Goal: Information Seeking & Learning: Learn about a topic

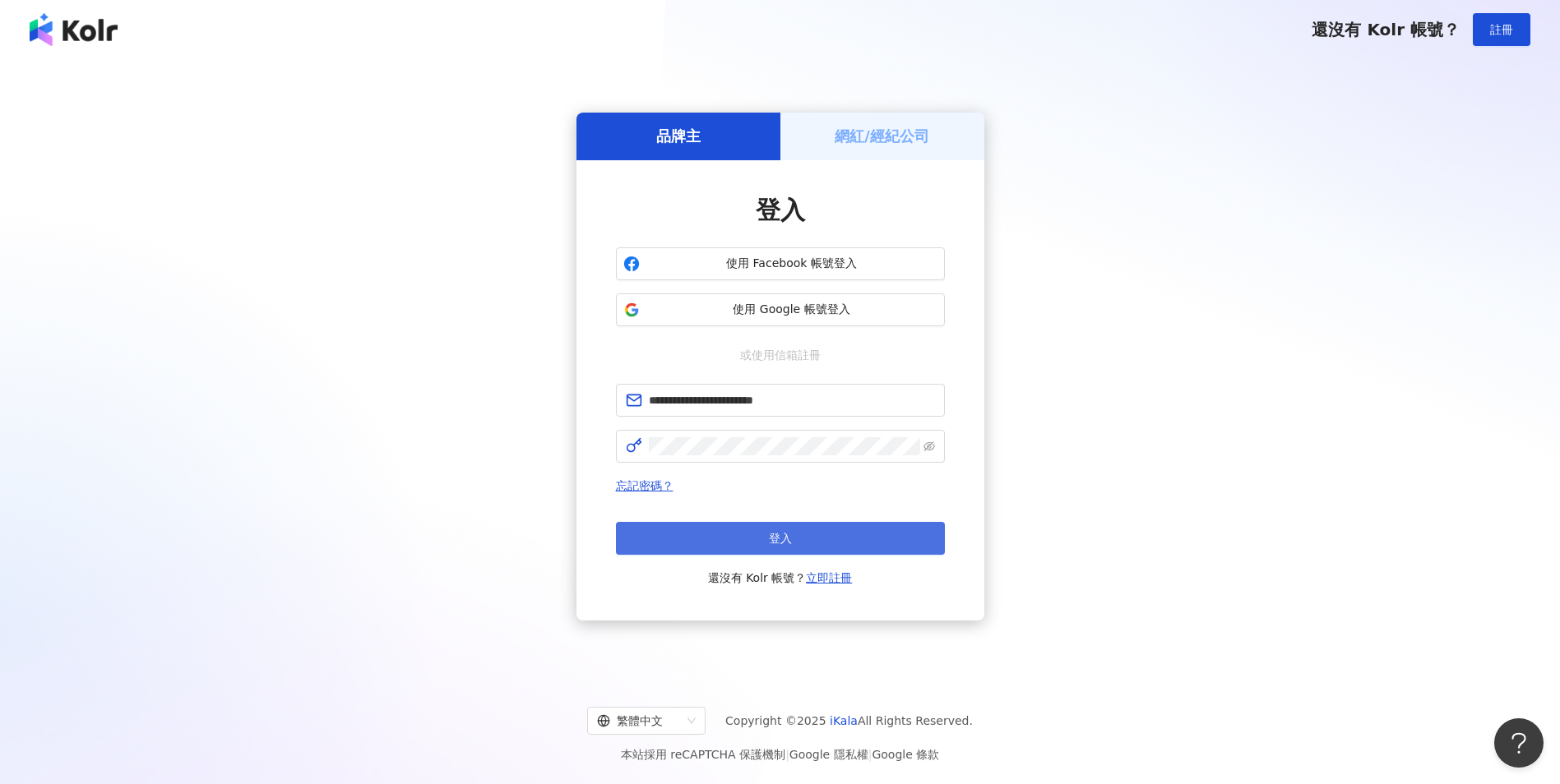
click at [736, 538] on button "登入" at bounding box center [780, 539] width 329 height 33
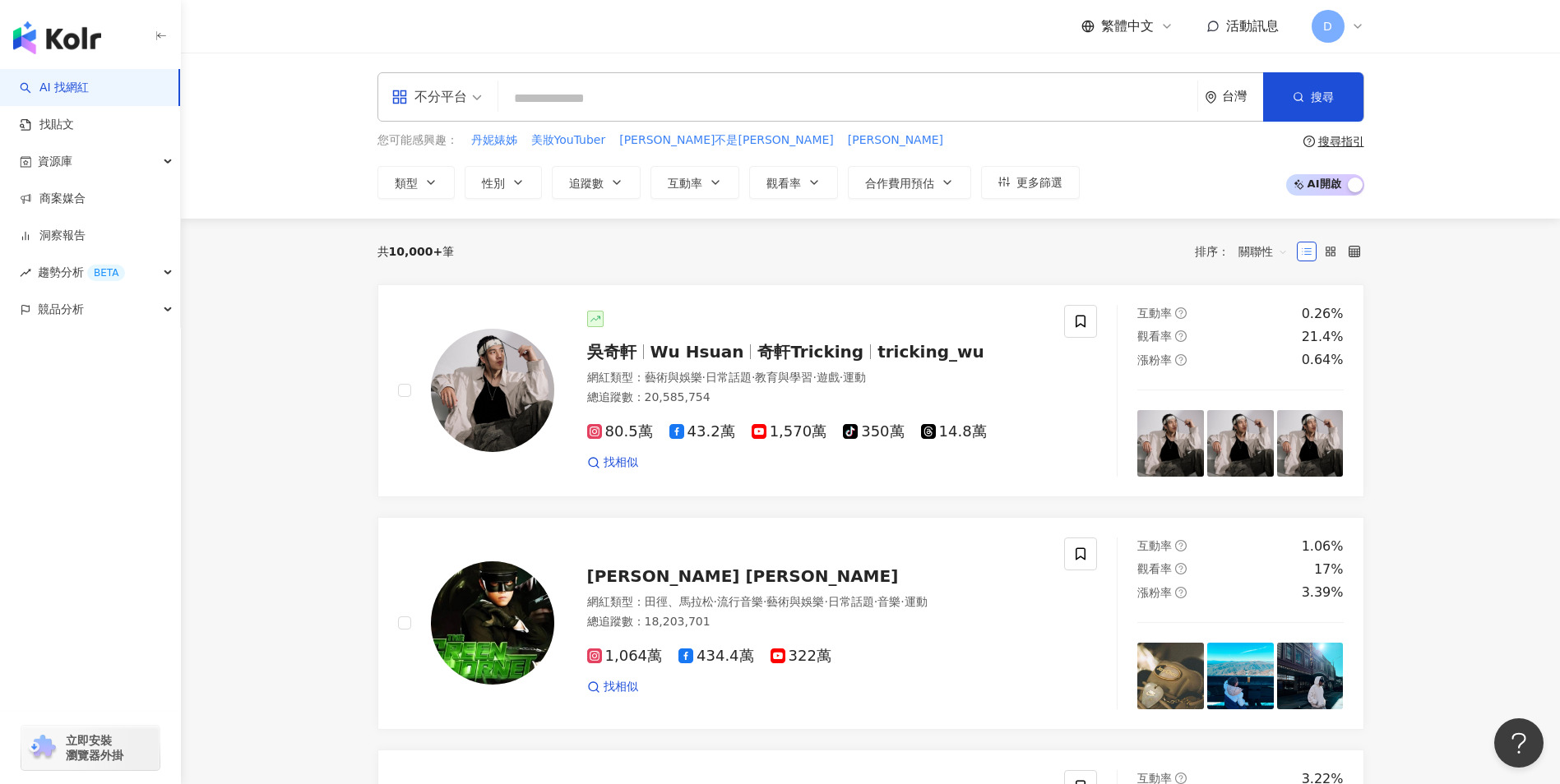
click at [626, 99] on input "search" at bounding box center [848, 99] width 686 height 31
type input "*"
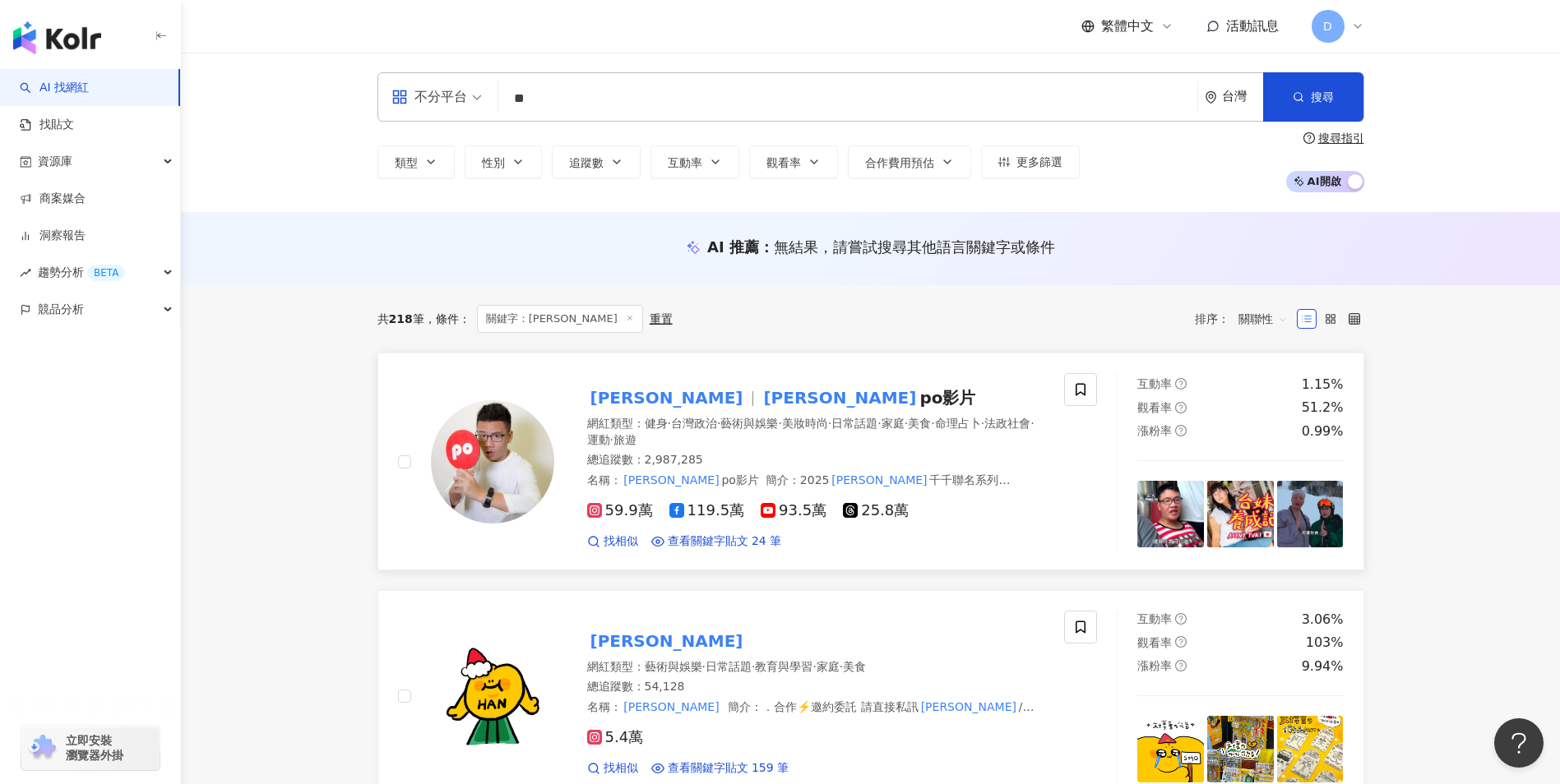
click at [531, 460] on img at bounding box center [493, 462] width 123 height 123
click at [563, 103] on input "**" at bounding box center [848, 99] width 686 height 31
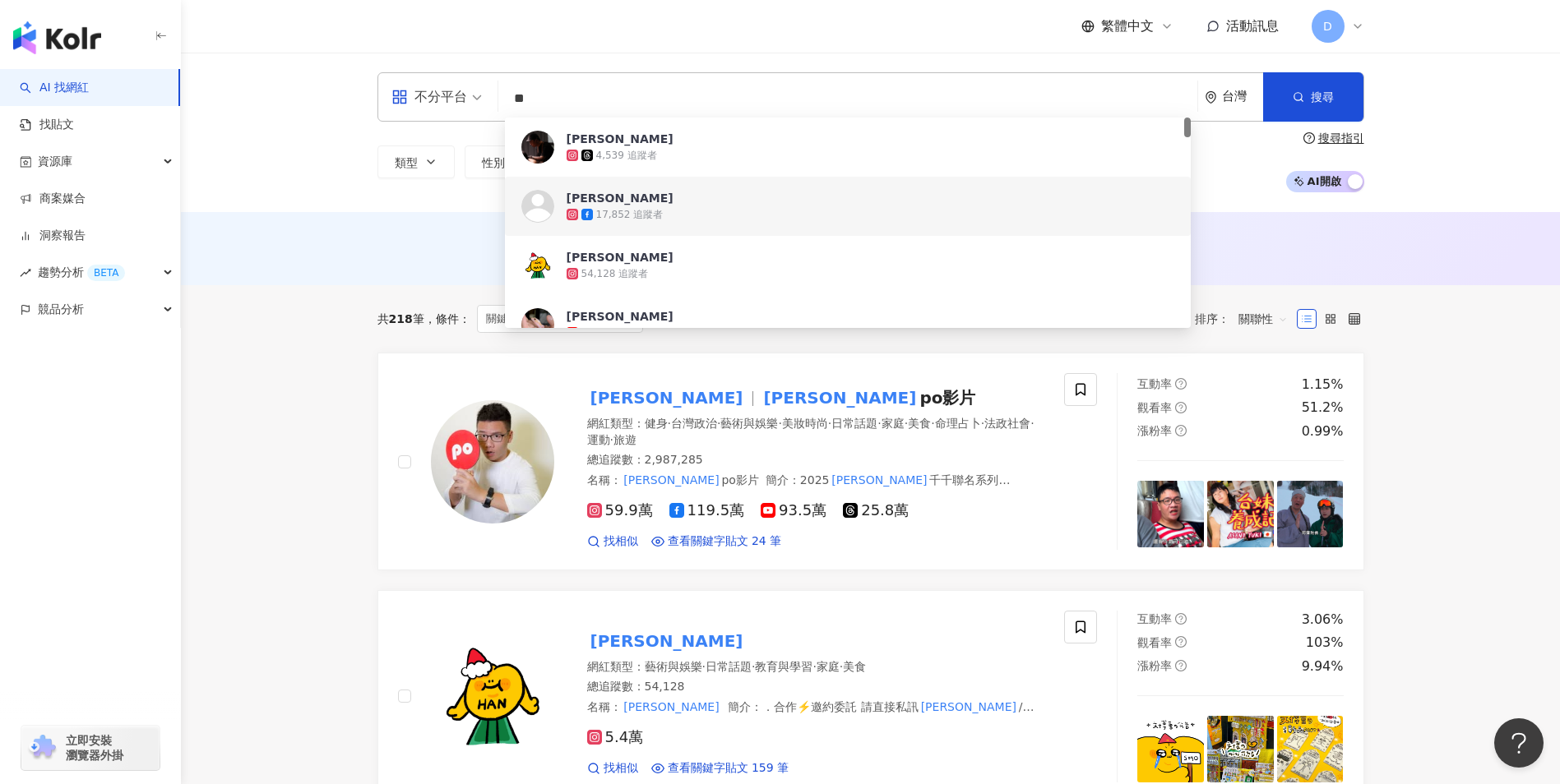
type input "*"
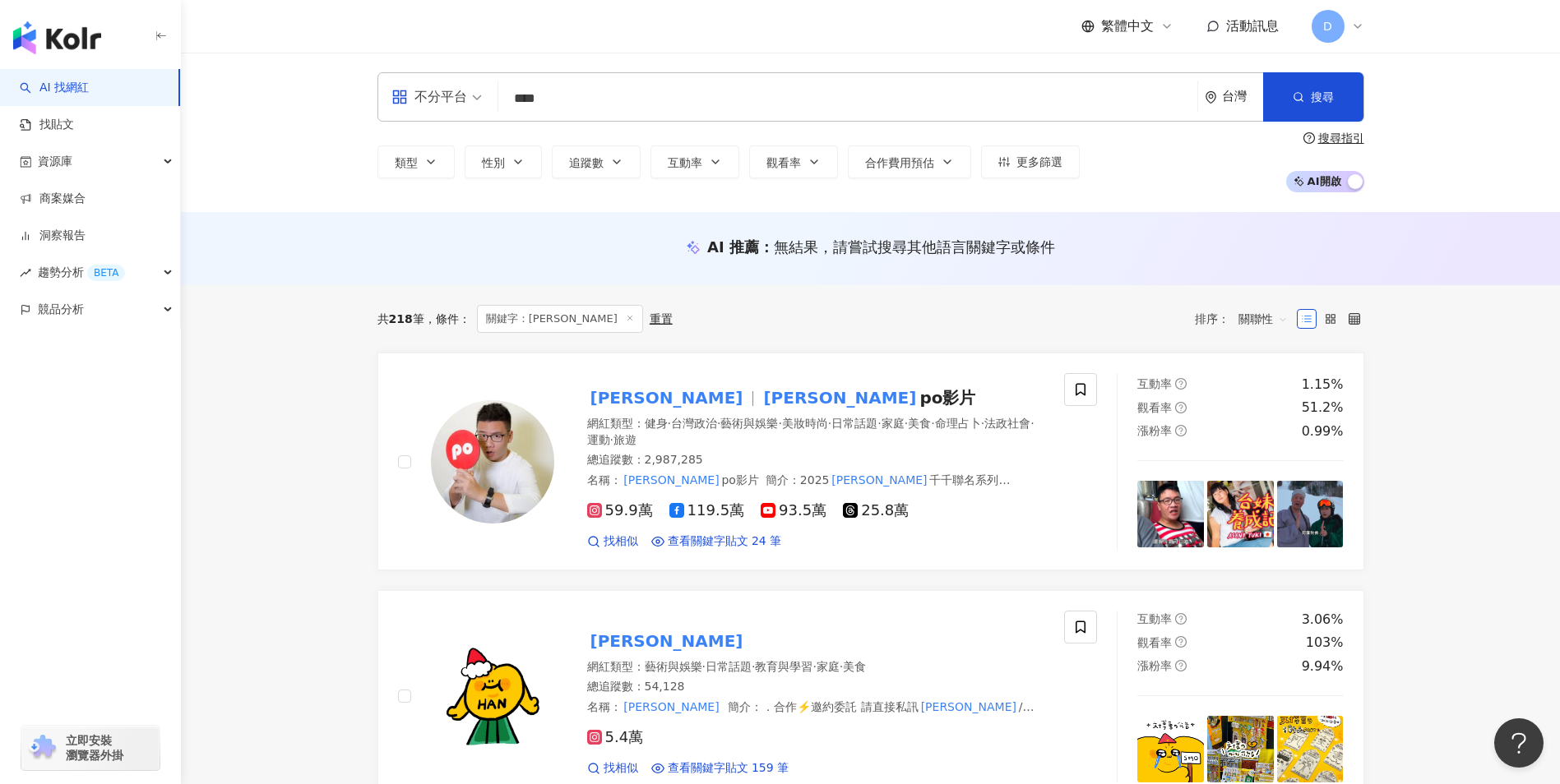
type input "**"
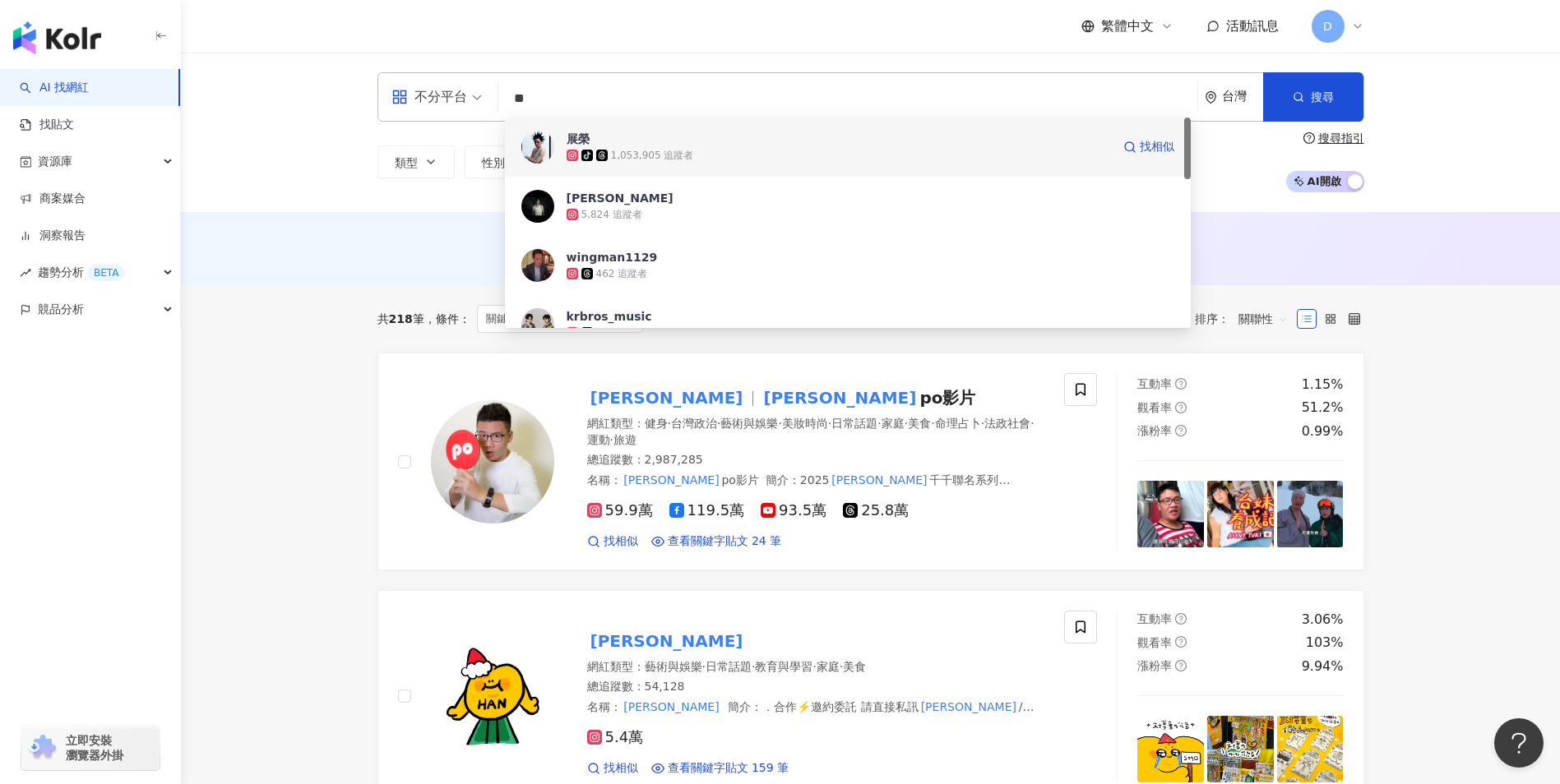
click at [869, 152] on div "tiktok-icon 1,053,905 追蹤者" at bounding box center [839, 155] width 544 height 17
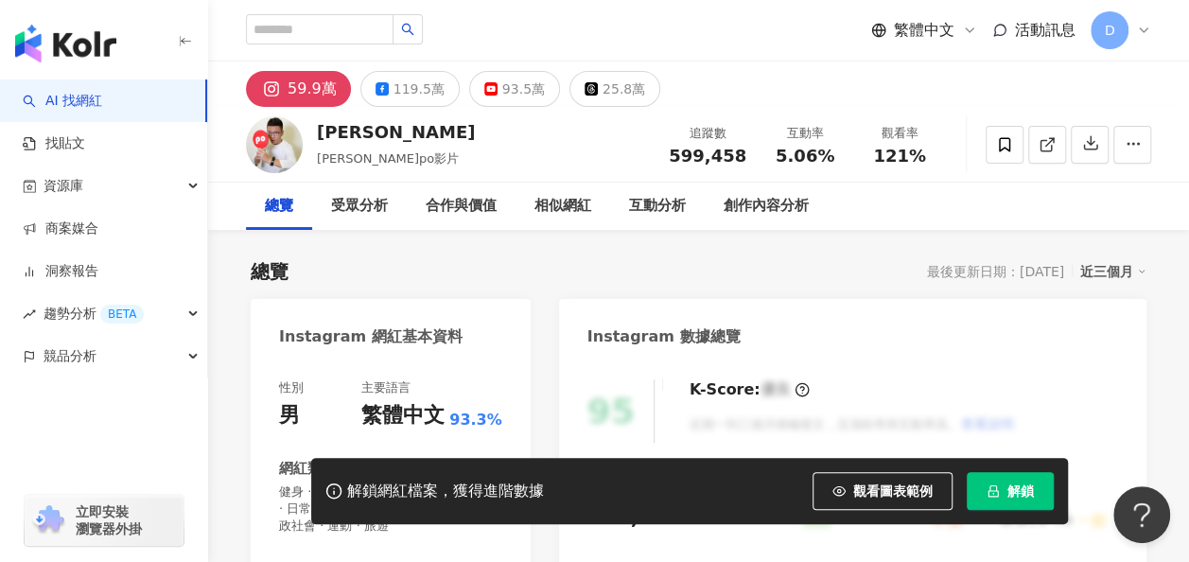
click at [985, 477] on button "解鎖" at bounding box center [1010, 491] width 87 height 38
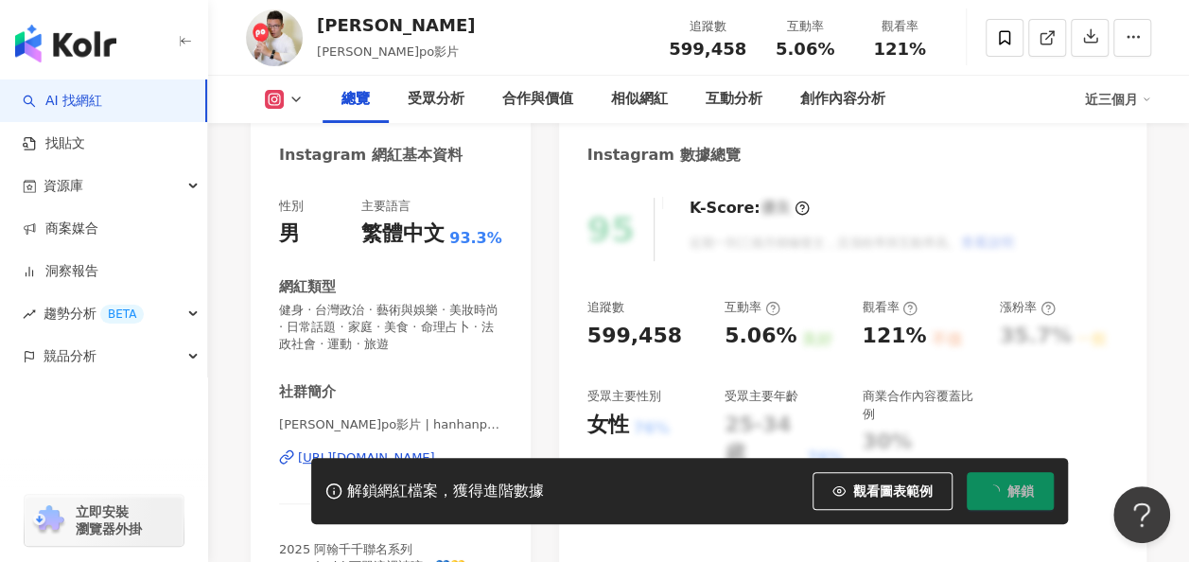
scroll to position [234, 0]
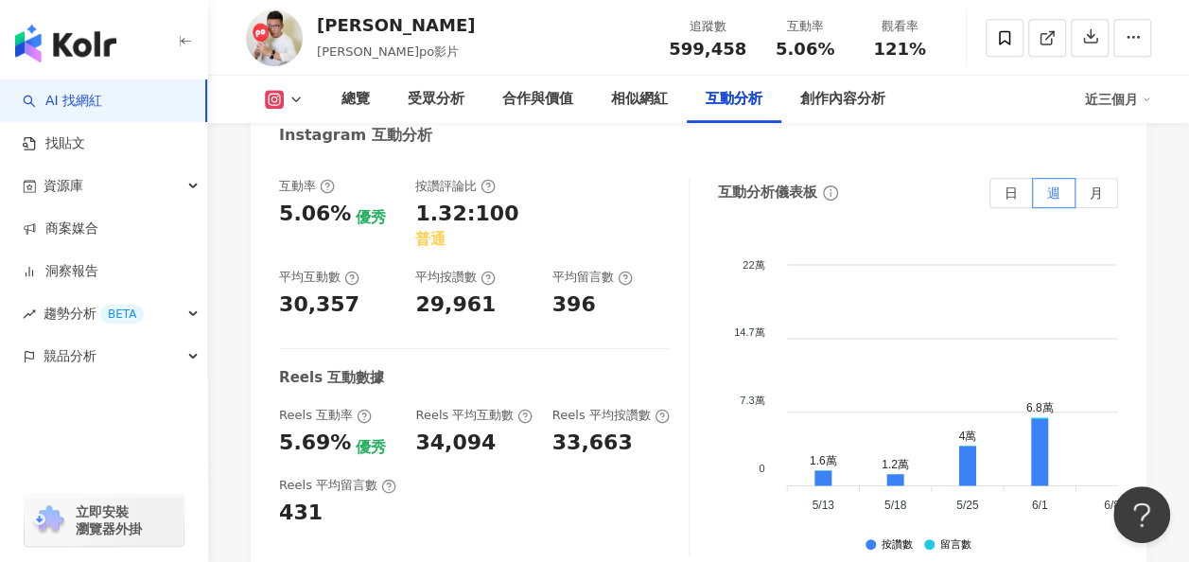
scroll to position [4040, 0]
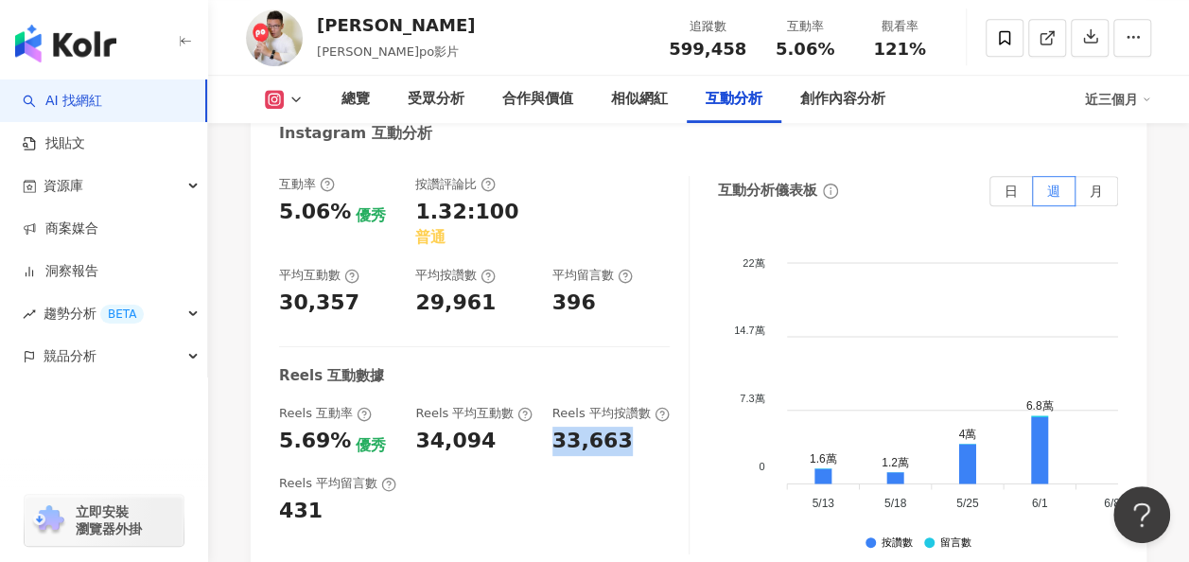
drag, startPoint x: 555, startPoint y: 333, endPoint x: 620, endPoint y: 333, distance: 65.3
click at [620, 427] on div "33,663" at bounding box center [610, 441] width 117 height 29
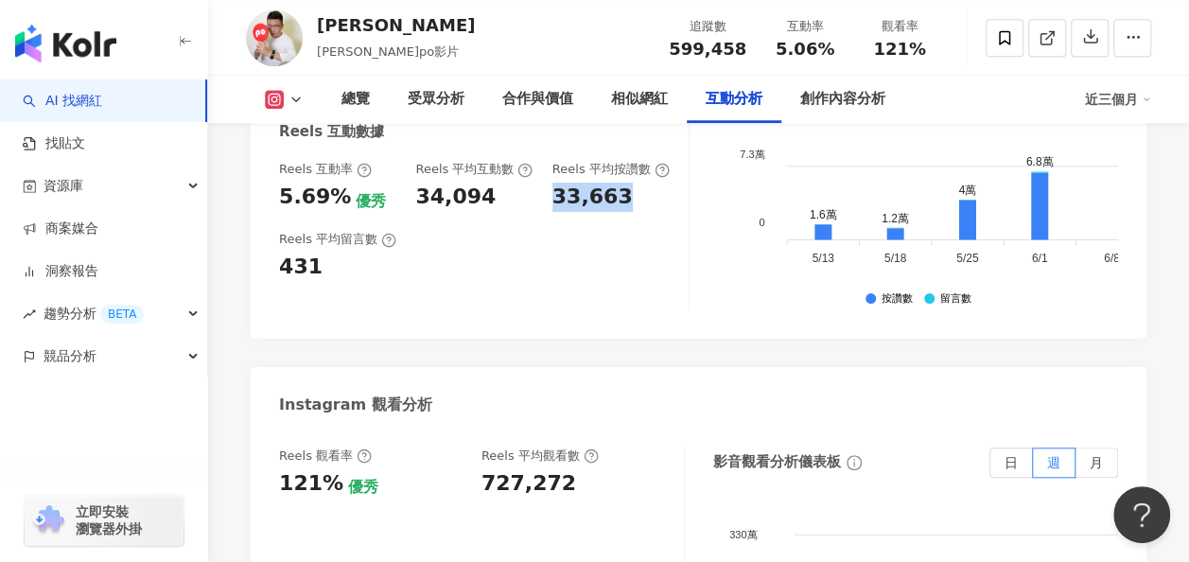
scroll to position [4303, 0]
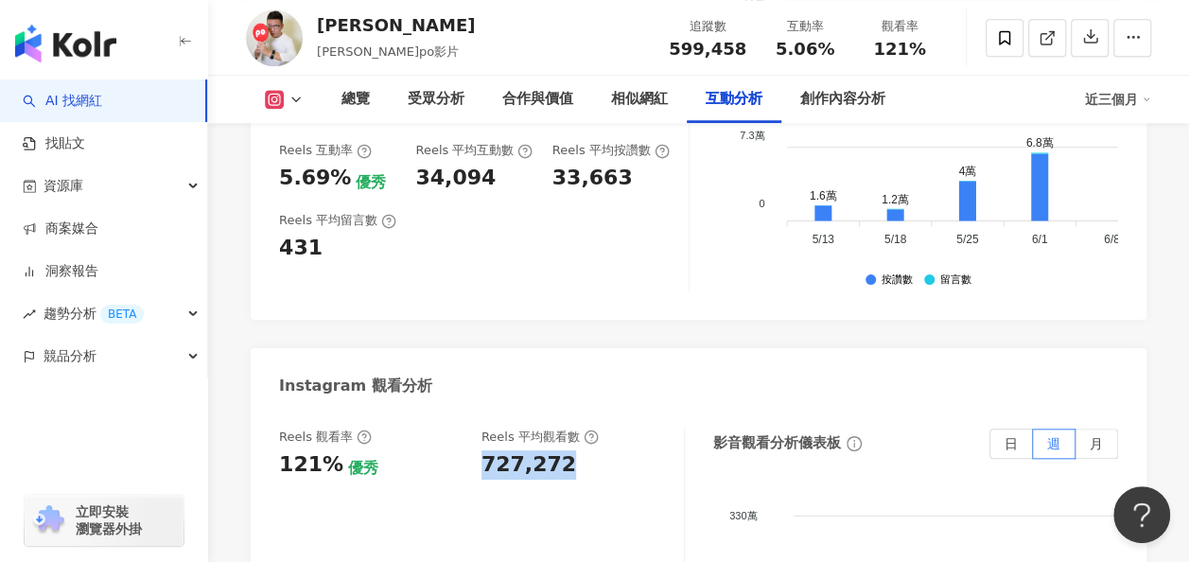
drag, startPoint x: 484, startPoint y: 356, endPoint x: 570, endPoint y: 354, distance: 86.1
click at [570, 450] on div "727,272" at bounding box center [572, 464] width 183 height 29
copy div "727,272"
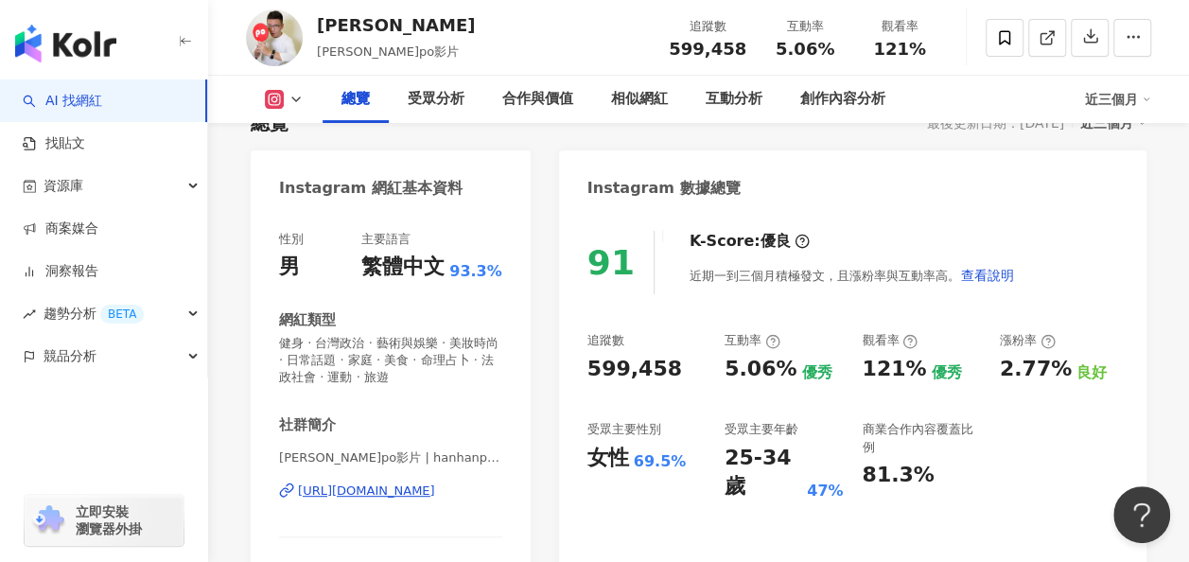
scroll to position [153, 0]
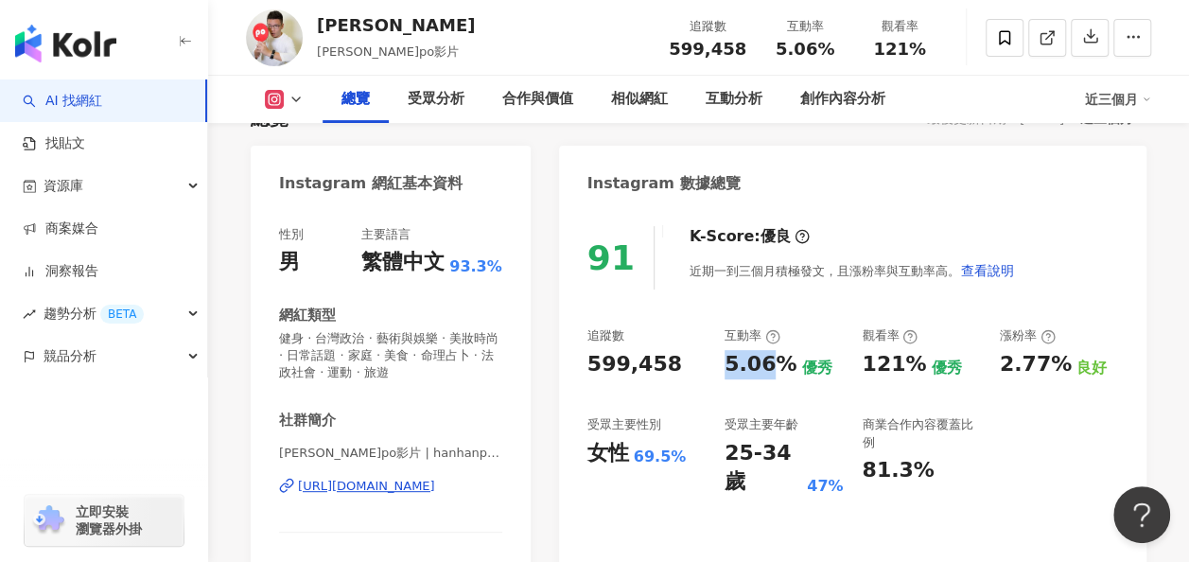
drag, startPoint x: 728, startPoint y: 365, endPoint x: 769, endPoint y: 365, distance: 40.7
click at [769, 365] on div "5.06%" at bounding box center [760, 364] width 72 height 29
copy div "5.06"
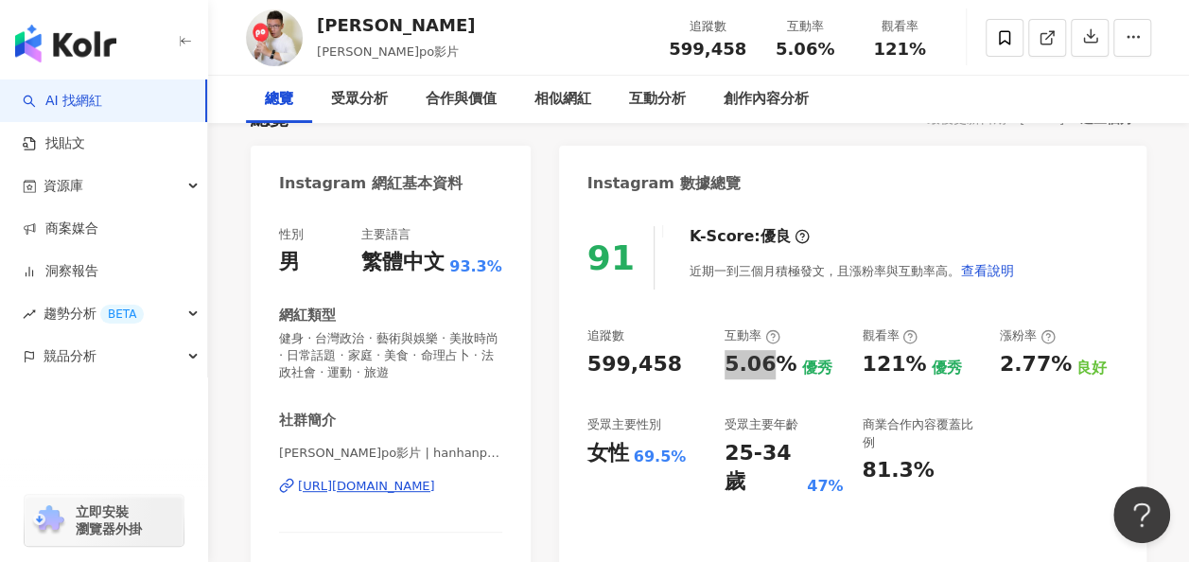
scroll to position [0, 0]
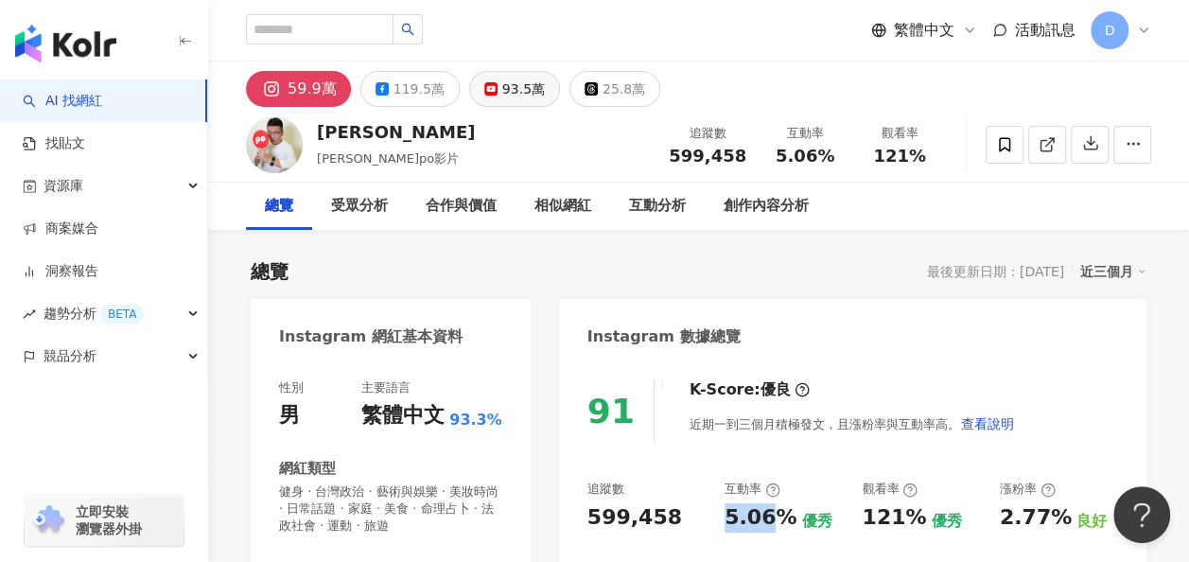
click at [499, 71] on button "93.5萬" at bounding box center [514, 89] width 91 height 36
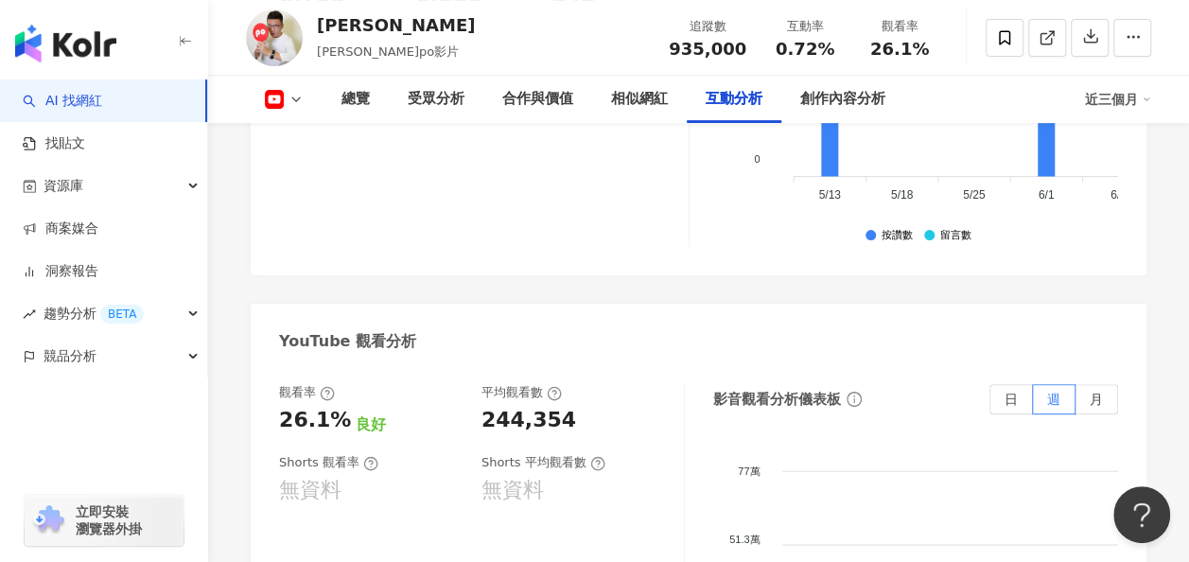
scroll to position [3845, 0]
drag, startPoint x: 483, startPoint y: 217, endPoint x: 577, endPoint y: 222, distance: 93.8
click at [577, 405] on div "244,354" at bounding box center [572, 419] width 183 height 29
copy div "244,354"
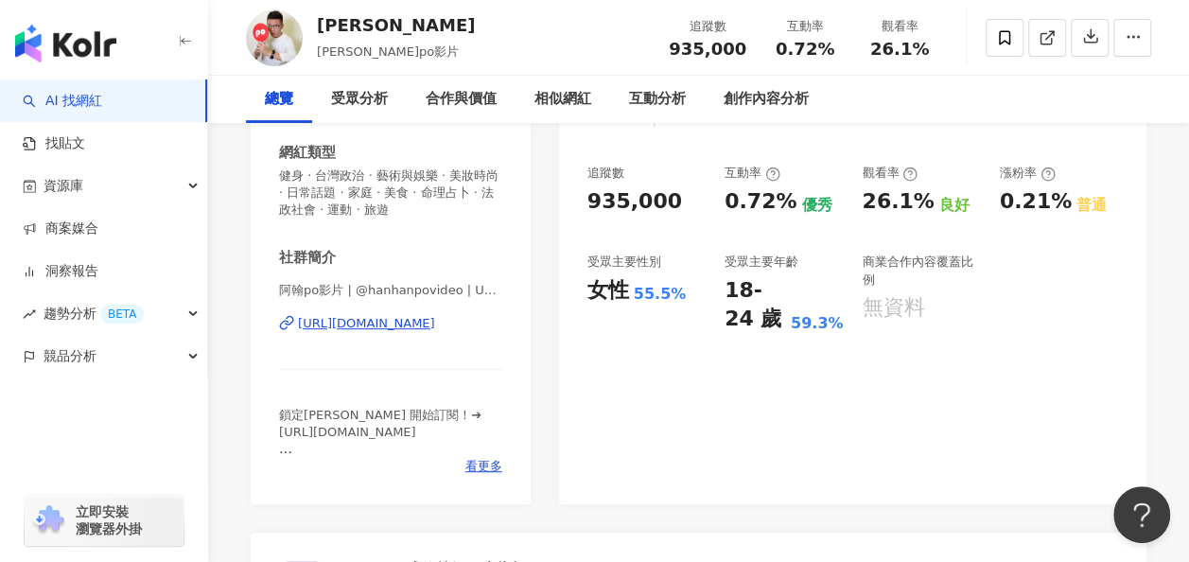
scroll to position [0, 0]
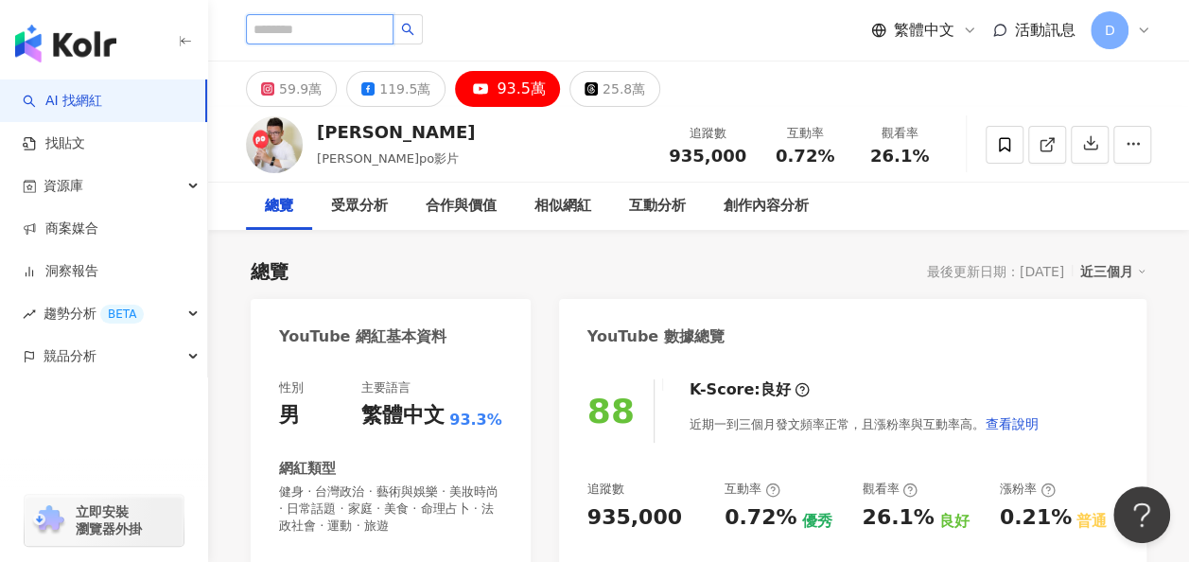
click at [369, 31] on input "search" at bounding box center [320, 29] width 148 height 30
type input "*"
type input "**"
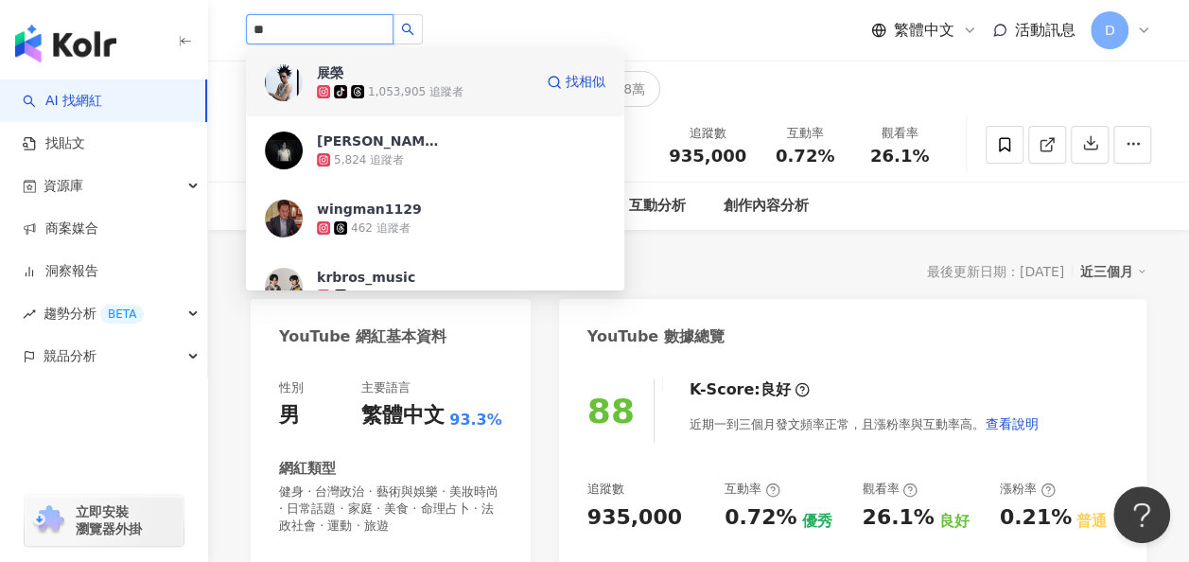
click at [427, 79] on span "展榮" at bounding box center [378, 72] width 123 height 19
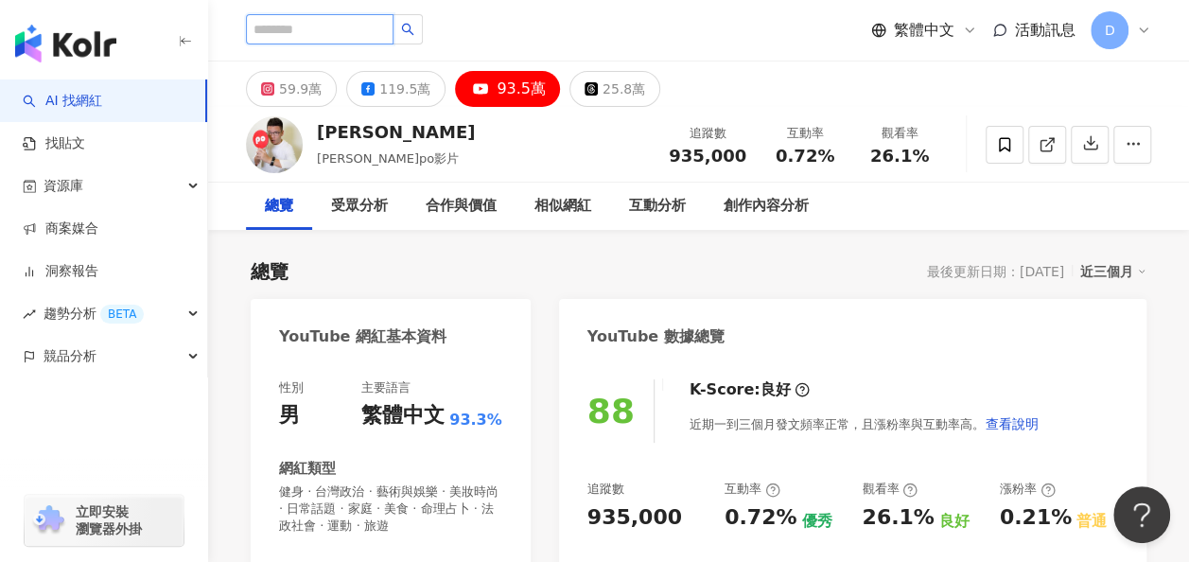
click at [334, 42] on input "search" at bounding box center [320, 29] width 148 height 30
type input "*"
click at [339, 20] on input "*" at bounding box center [320, 29] width 148 height 30
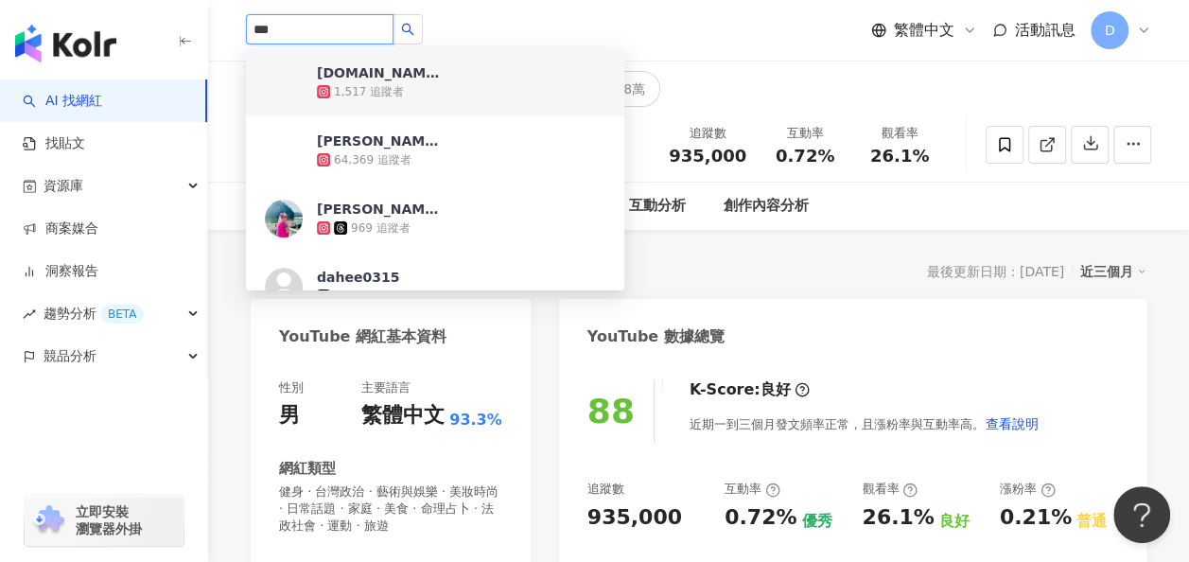
drag, startPoint x: 378, startPoint y: 21, endPoint x: 222, endPoint y: 15, distance: 156.2
click at [222, 15] on div "*** dahliaayobnurs.com 1,517 追蹤者 Kyle Dahl 64,369 追蹤者 Dahlia Ismail 969 追蹤者 dah…" at bounding box center [698, 30] width 981 height 61
paste input "*****"
type input "********"
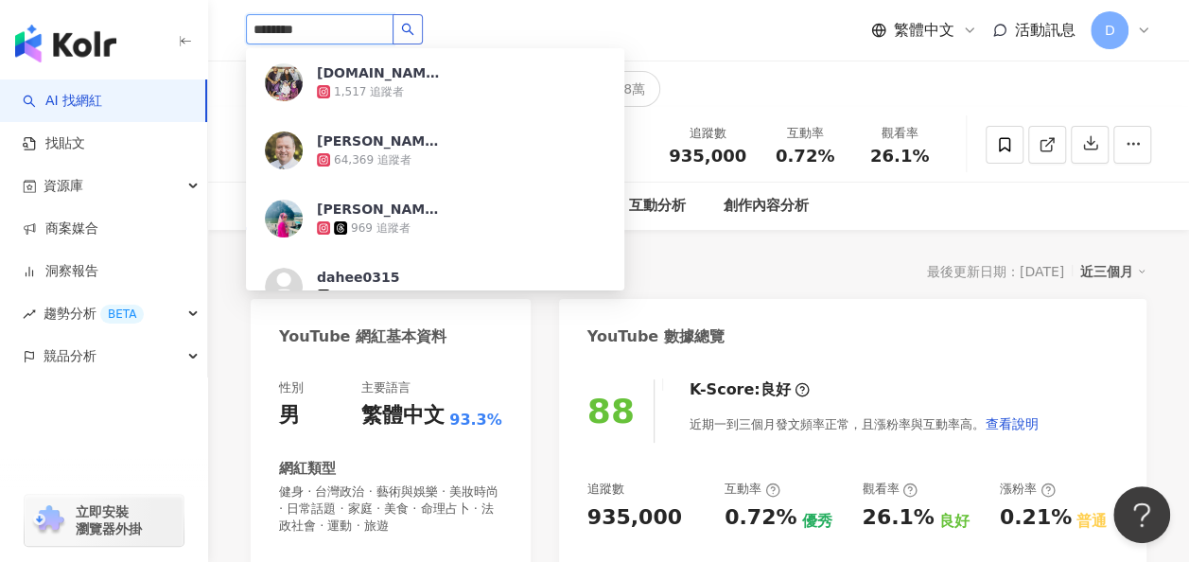
click at [414, 30] on icon "search" at bounding box center [407, 29] width 13 height 13
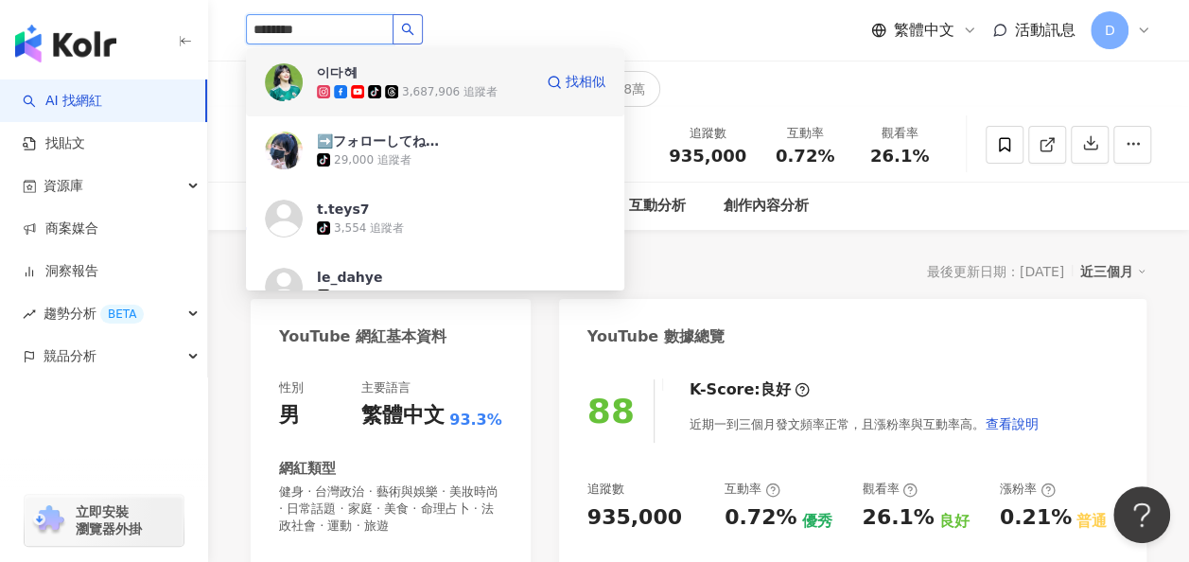
click at [447, 74] on div "이다혜 tiktok-icon 3,687,906 追蹤者" at bounding box center [425, 82] width 216 height 38
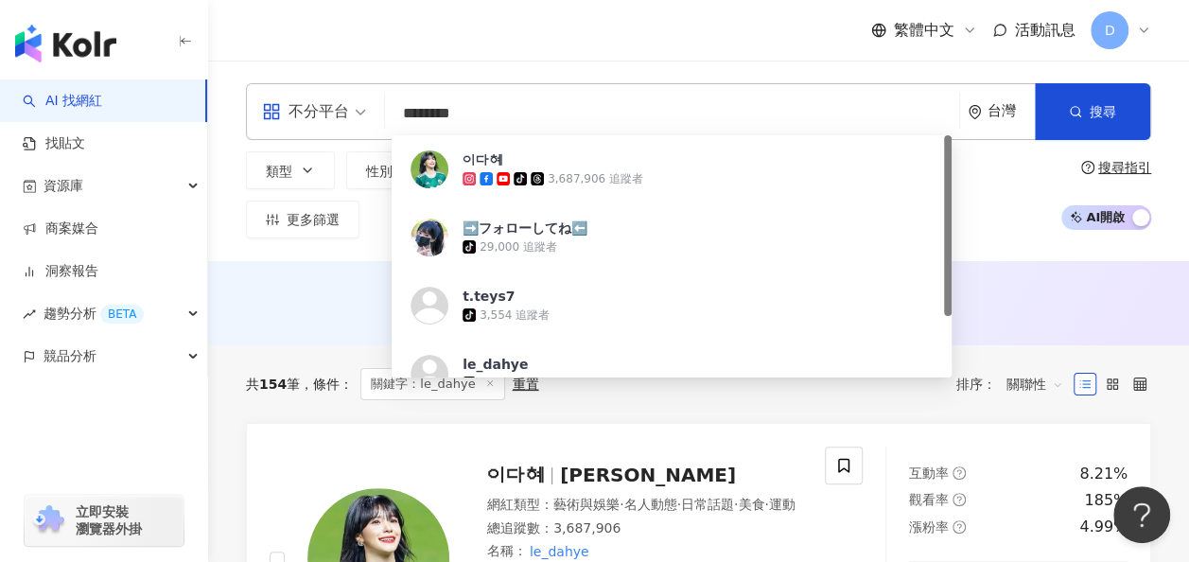
drag, startPoint x: 516, startPoint y: 110, endPoint x: 373, endPoint y: 112, distance: 143.8
click at [373, 112] on div "不分平台 ******** 台灣 搜尋 3071036a-7141-4e41-984f-a55621681021 이다혜 tiktok-icon 3,6…" at bounding box center [698, 111] width 905 height 57
type input "*"
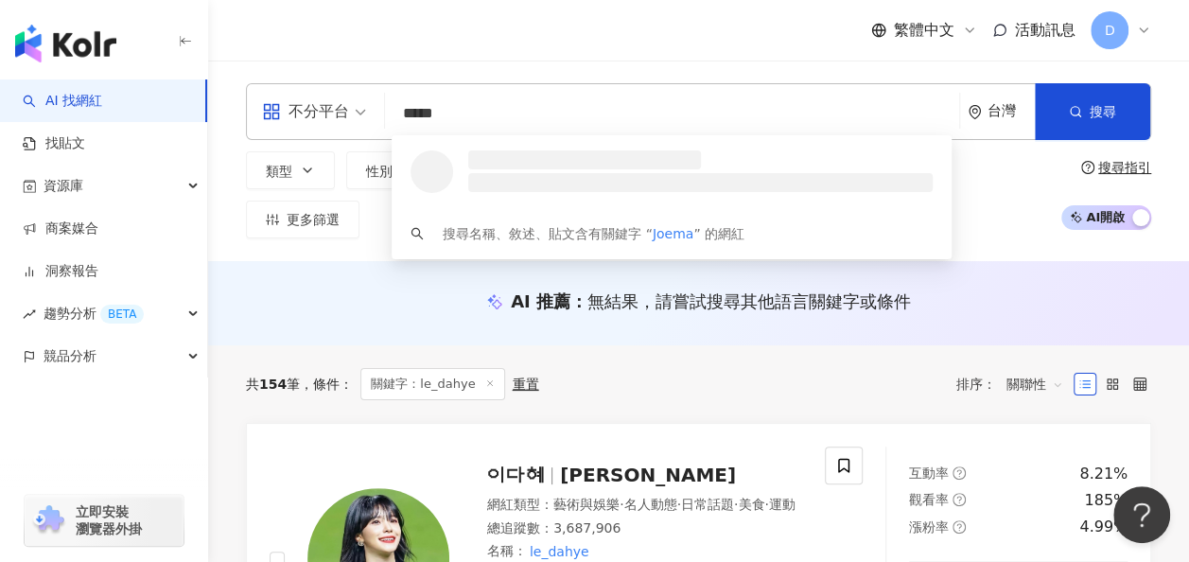
type input "******"
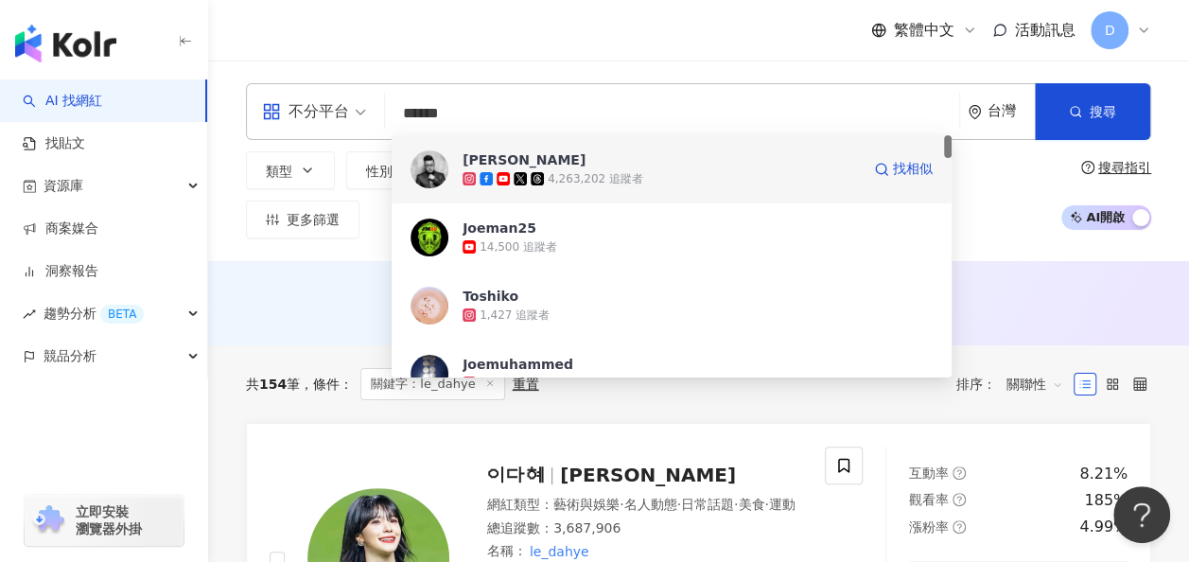
click at [551, 161] on span "Joeman" at bounding box center [660, 159] width 397 height 19
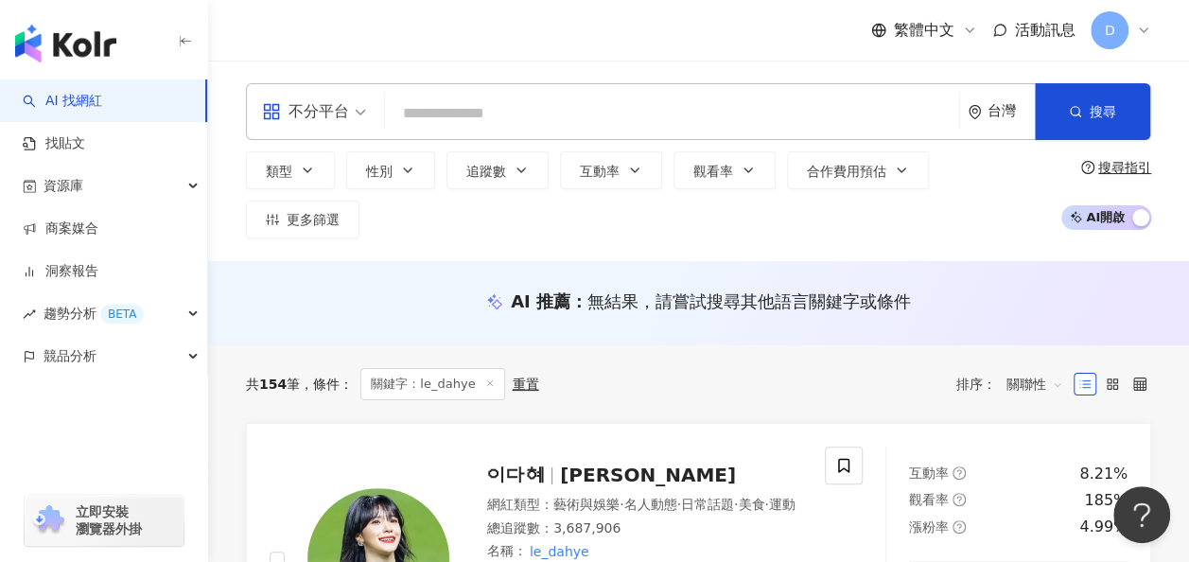
type input "*"
type input "**"
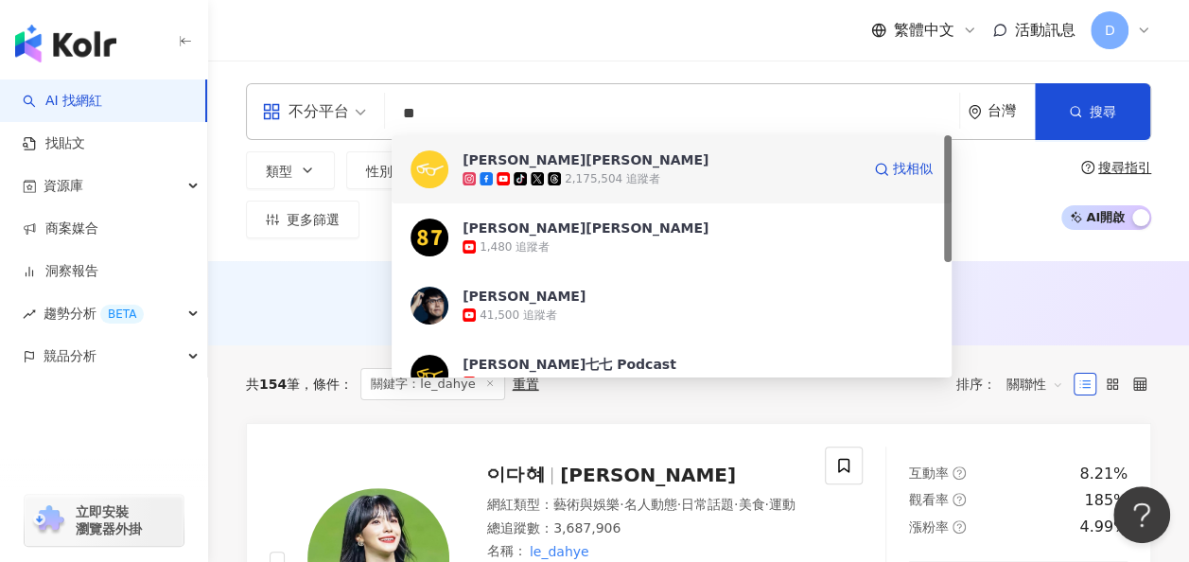
click at [550, 172] on icon at bounding box center [554, 178] width 13 height 13
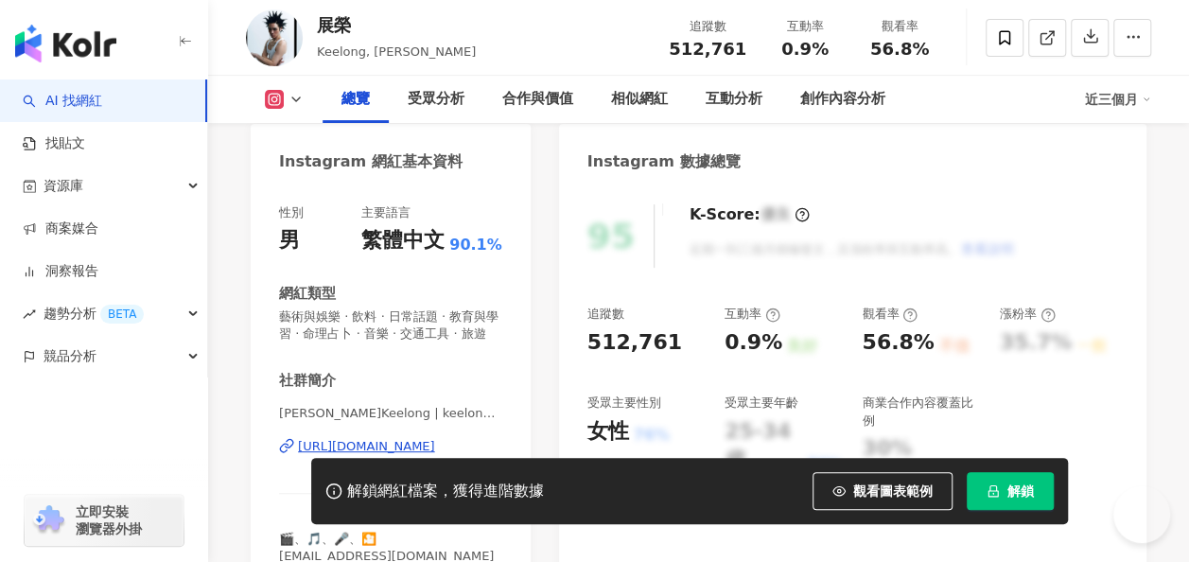
scroll to position [230, 0]
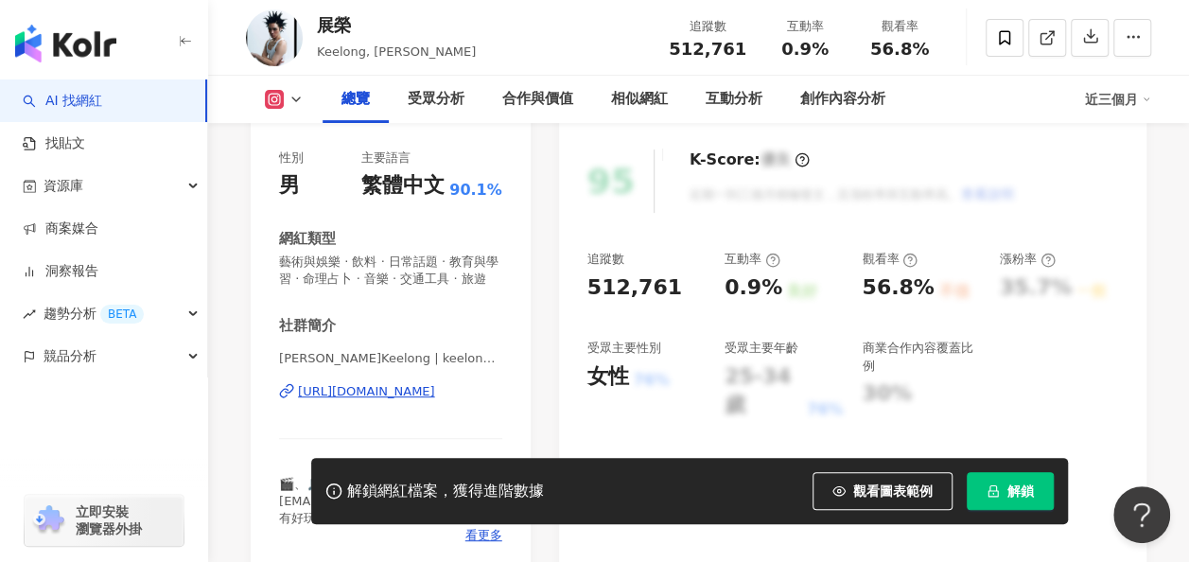
click at [982, 482] on button "解鎖" at bounding box center [1010, 491] width 87 height 38
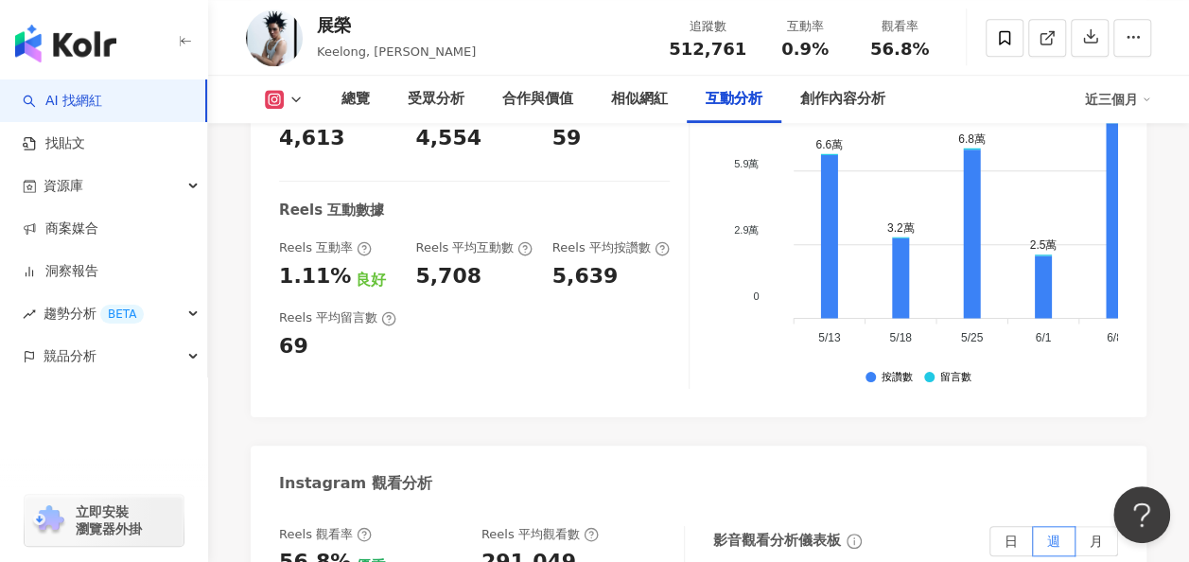
scroll to position [4371, 0]
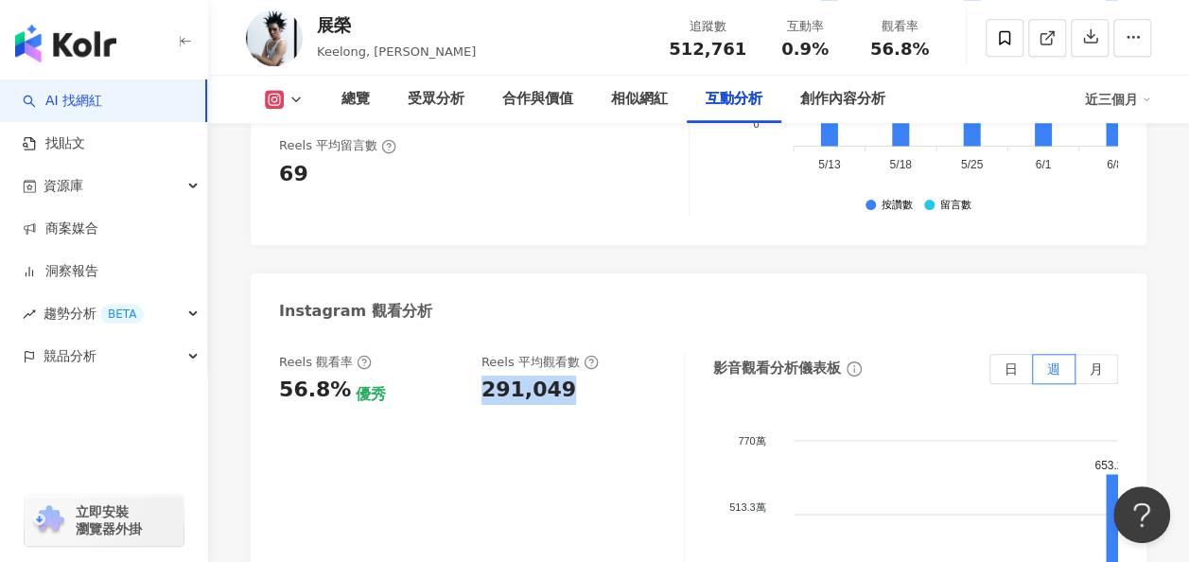
drag, startPoint x: 484, startPoint y: 324, endPoint x: 618, endPoint y: 341, distance: 134.4
click at [618, 354] on div "Reels 觀看率 56.8% 優秀 Reels 平均觀看數 291,049" at bounding box center [482, 543] width 406 height 378
copy div "291,049"
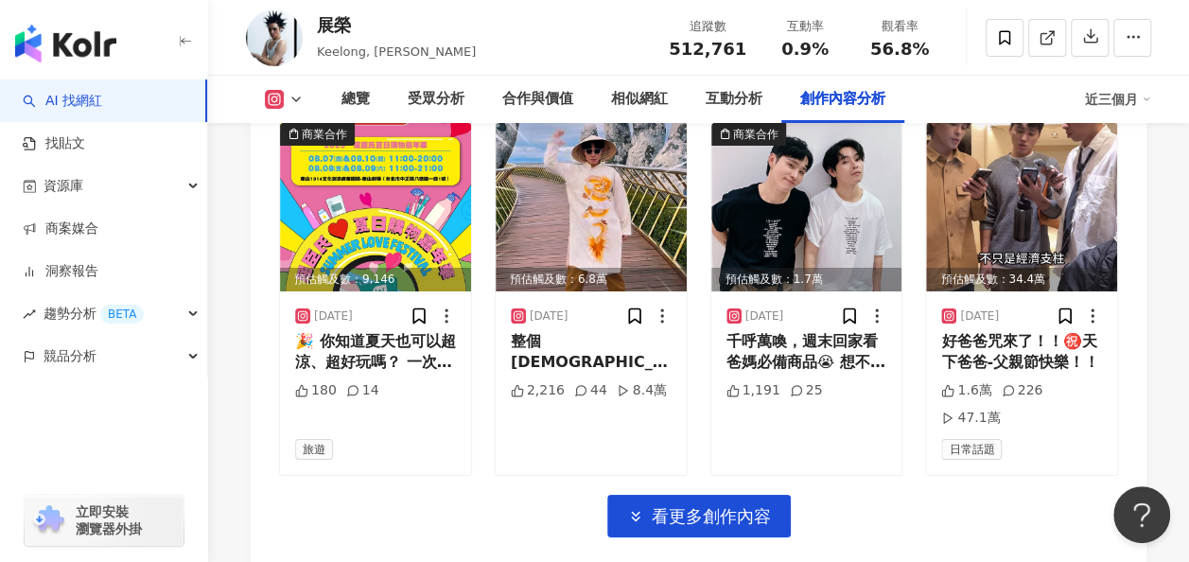
scroll to position [7004, 0]
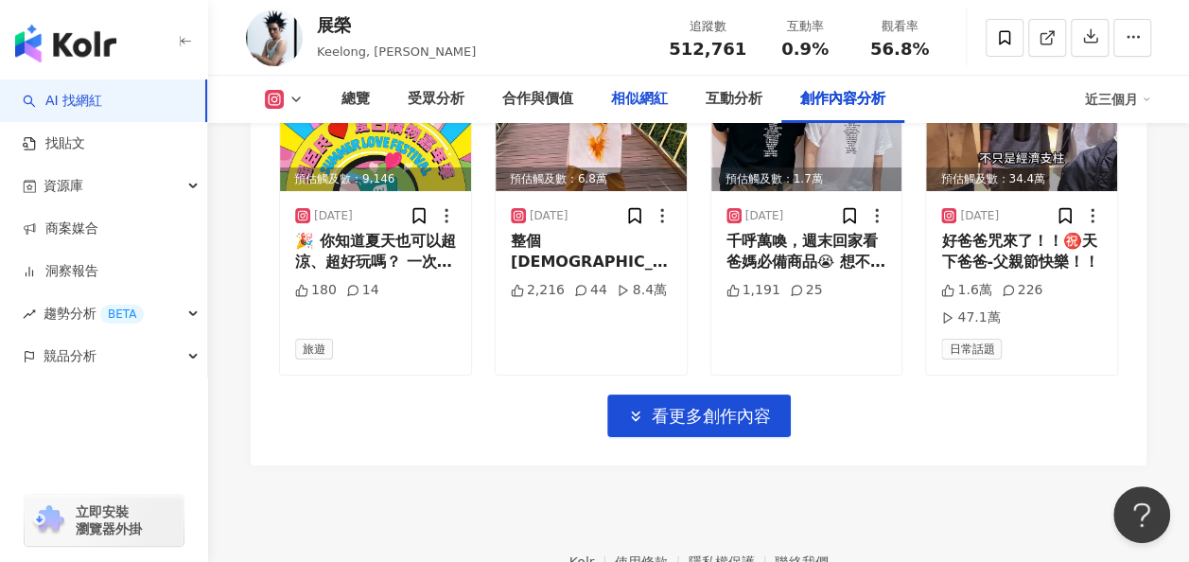
click at [620, 106] on div "相似網紅" at bounding box center [639, 99] width 57 height 23
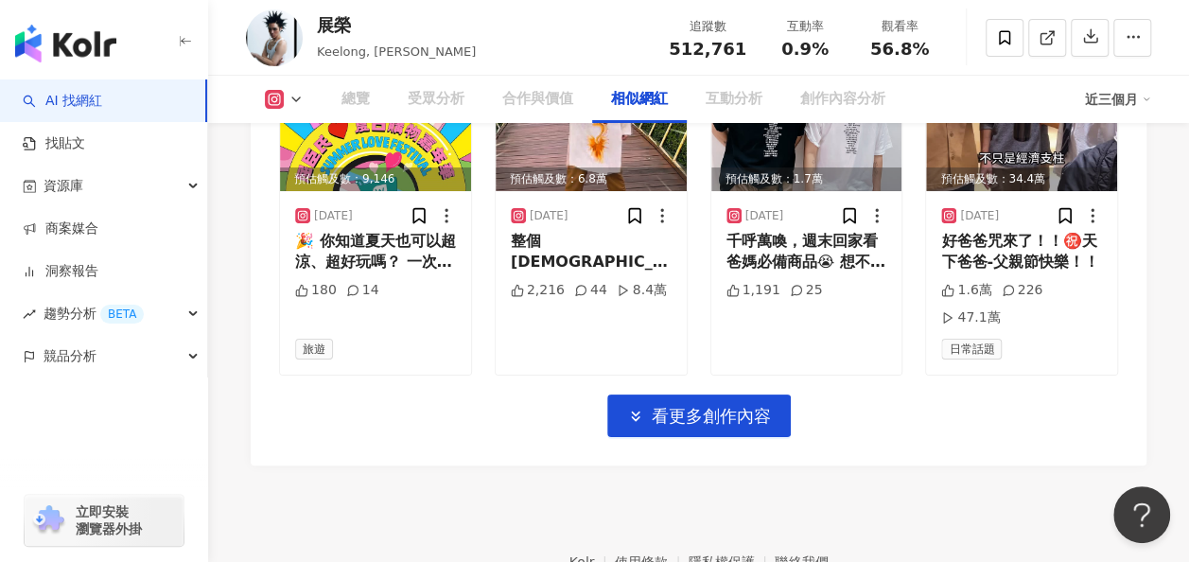
scroll to position [3147, 0]
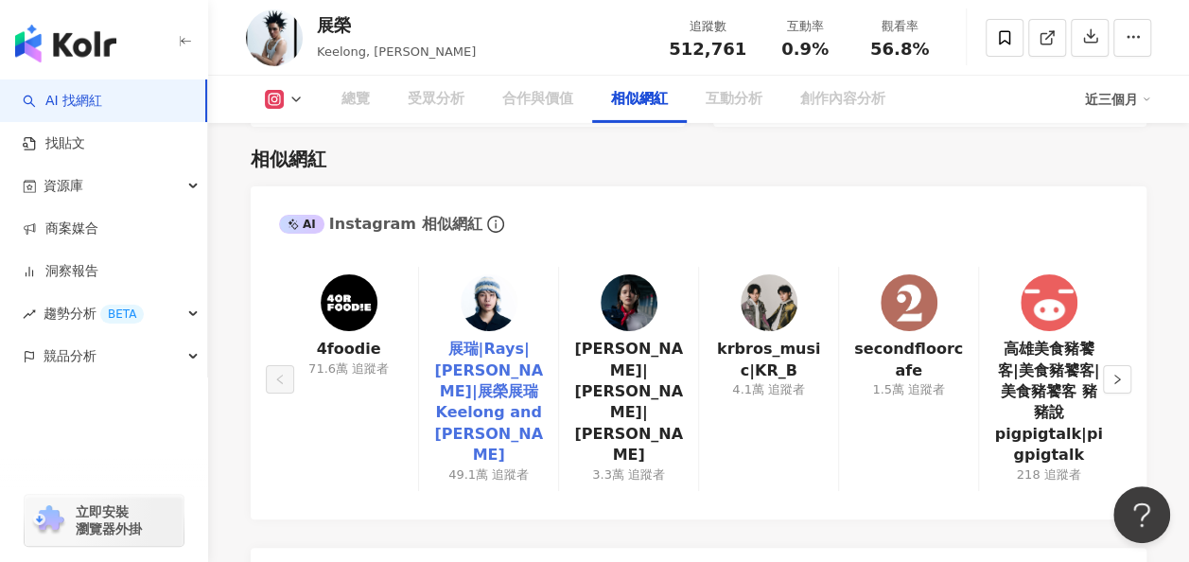
click at [501, 333] on link at bounding box center [489, 306] width 57 height 64
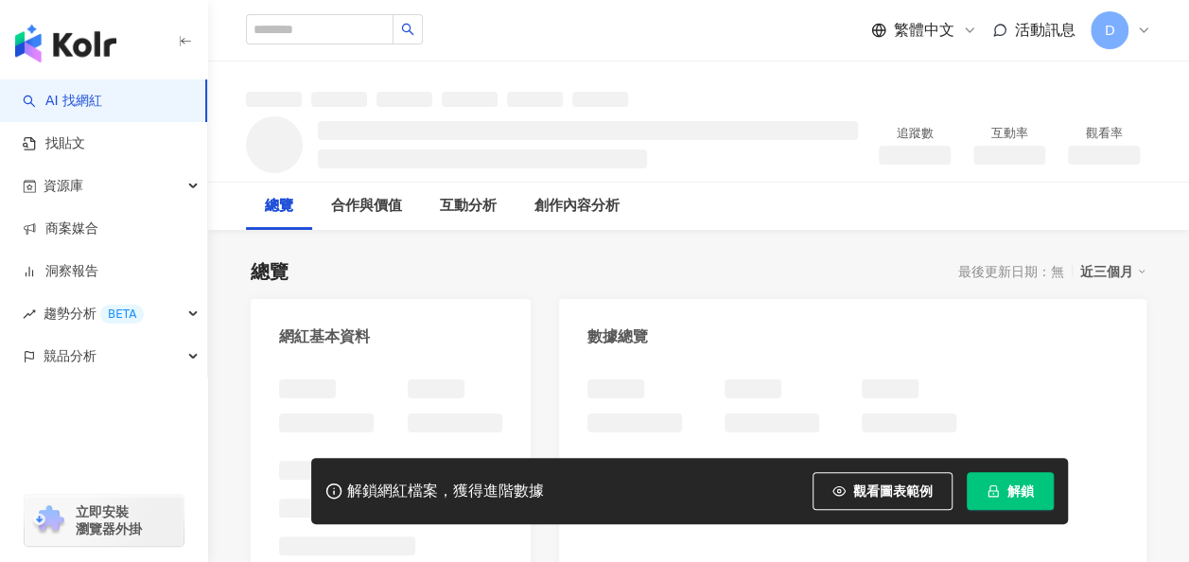
click at [1018, 477] on button "解鎖" at bounding box center [1010, 491] width 87 height 38
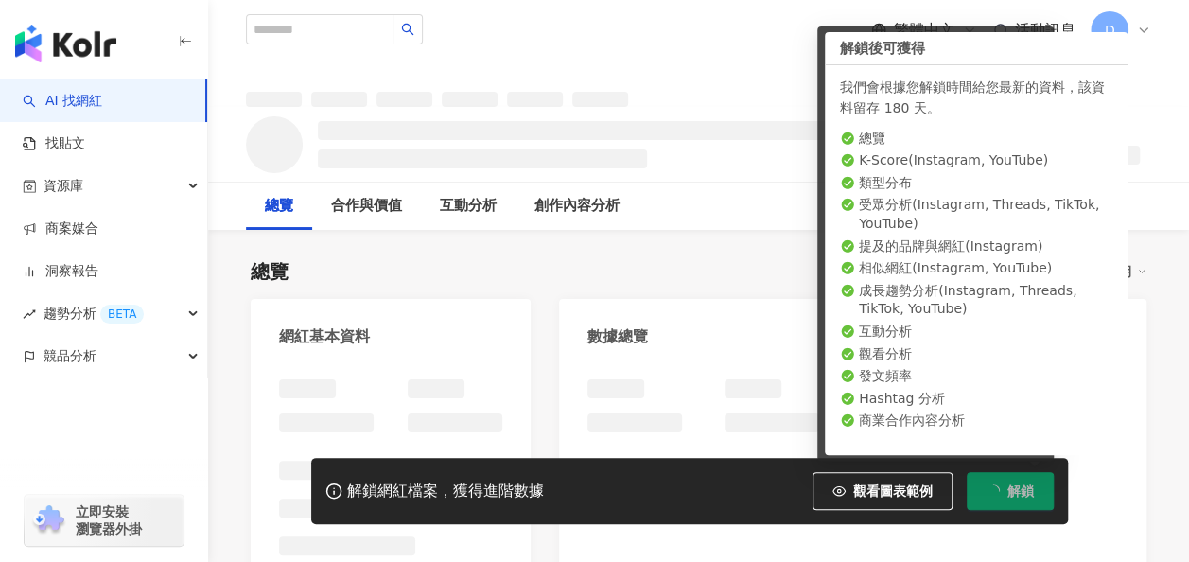
click at [631, 261] on div "總覽 最後更新日期：無 近三個月" at bounding box center [699, 271] width 896 height 26
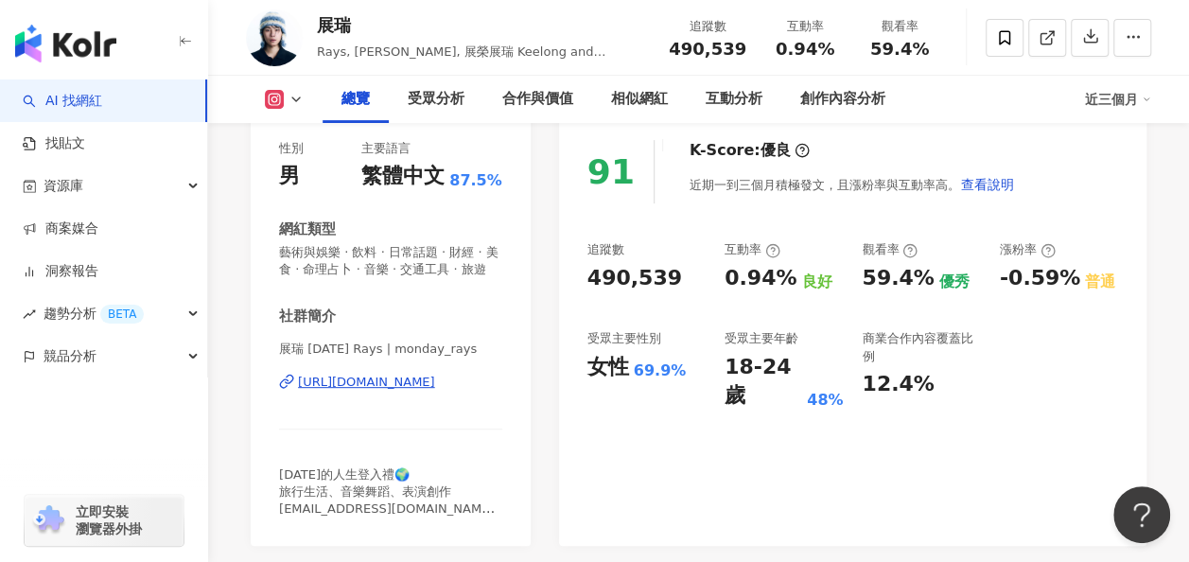
drag, startPoint x: 577, startPoint y: 381, endPoint x: 579, endPoint y: 366, distance: 15.3
click at [577, 381] on div "91 K-Score : 優良 近期一到三個月積極發文，且漲粉率與互動率高。 查看說明 追蹤數 490,539 互動率 0.94% 良好 觀看率 59.4% …" at bounding box center [852, 333] width 587 height 425
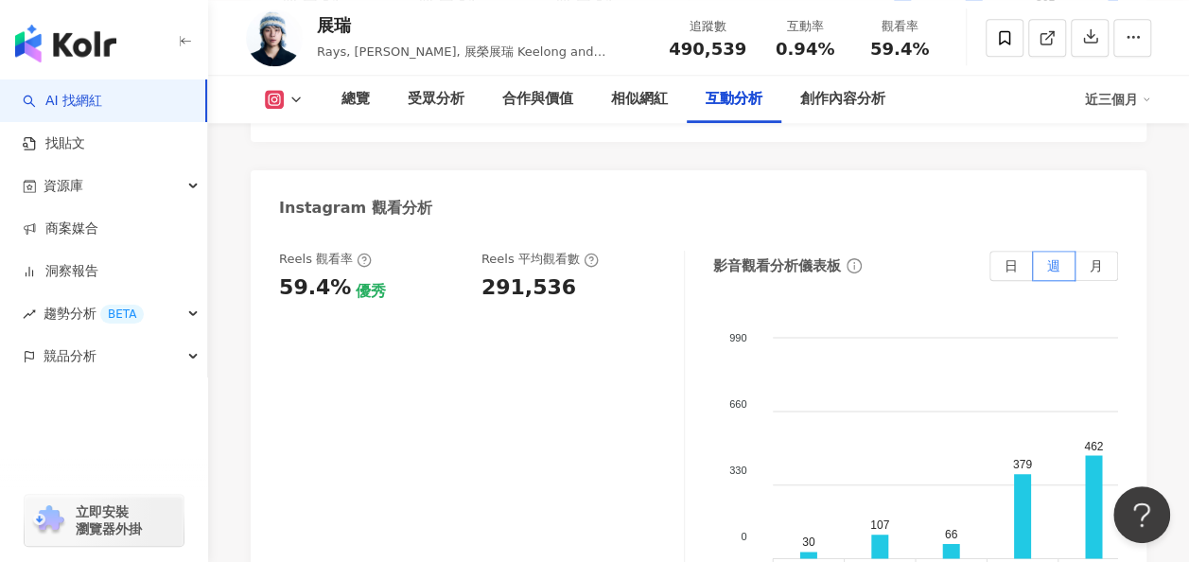
scroll to position [4407, 0]
drag, startPoint x: 486, startPoint y: 203, endPoint x: 561, endPoint y: 204, distance: 74.7
click at [561, 272] on div "291,536" at bounding box center [528, 286] width 95 height 29
copy div "291,536"
click at [690, 272] on div "Reels 觀看率 59.4% 優秀 Reels 平均觀看數 291,536 影音觀看分析儀表板 日 週 月 990 990 660 660 330 330 …" at bounding box center [698, 439] width 839 height 378
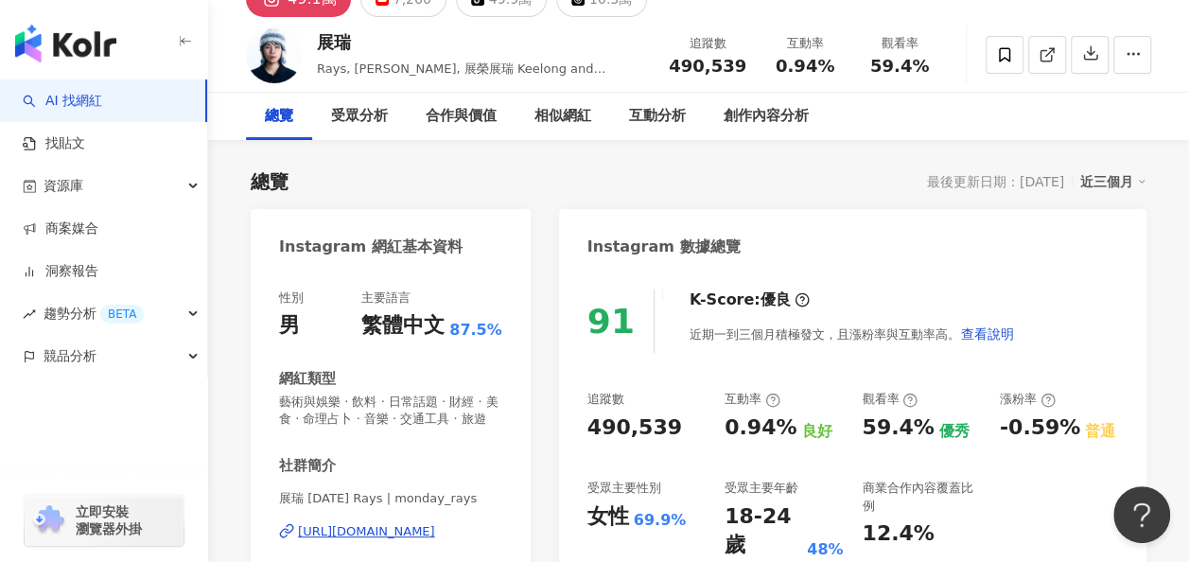
scroll to position [0, 0]
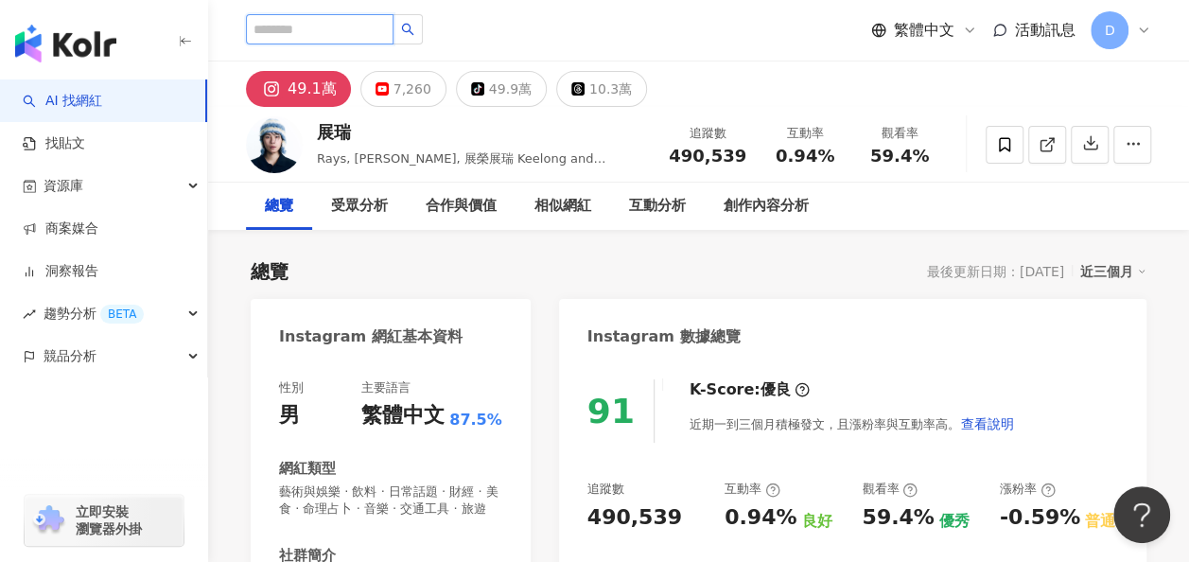
click at [335, 23] on input "search" at bounding box center [320, 29] width 148 height 30
type input "*"
type input "***"
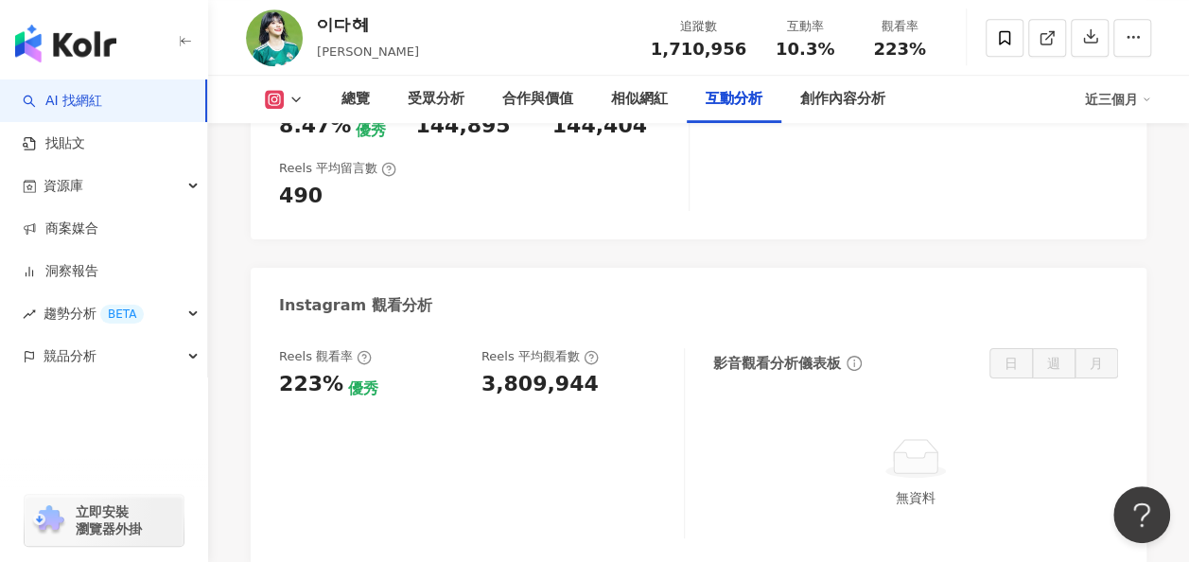
scroll to position [4122, 0]
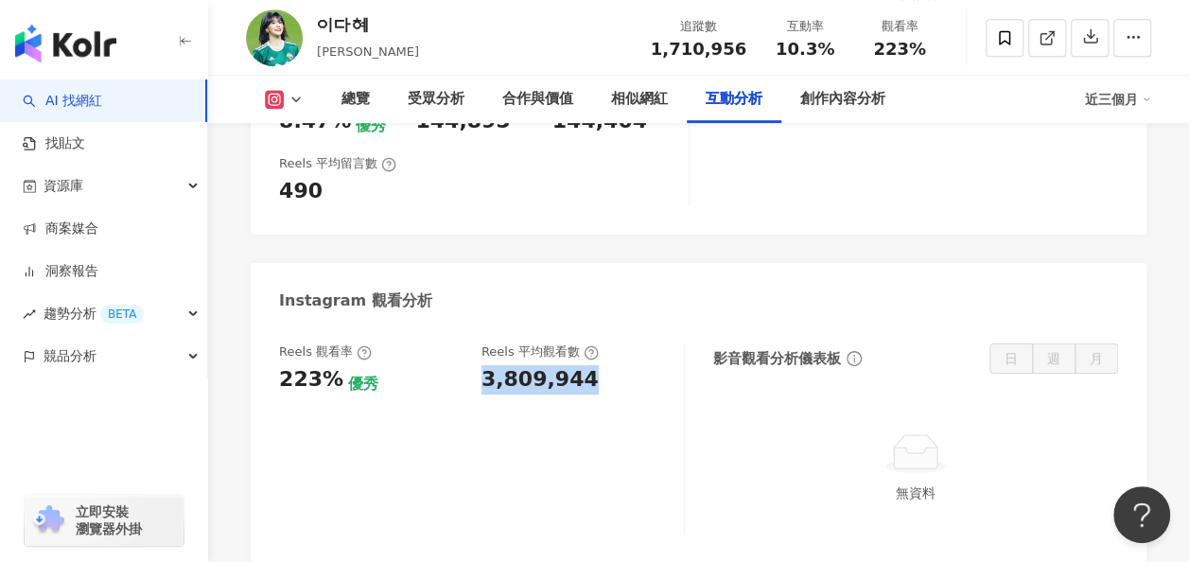
drag, startPoint x: 485, startPoint y: 306, endPoint x: 582, endPoint y: 317, distance: 97.0
click at [582, 365] on div "3,809,944" at bounding box center [572, 379] width 183 height 29
copy div "3,809,944"
click at [634, 348] on div "Reels 觀看率 223% 優秀 Reels 平均觀看數 3,809,944" at bounding box center [482, 438] width 406 height 190
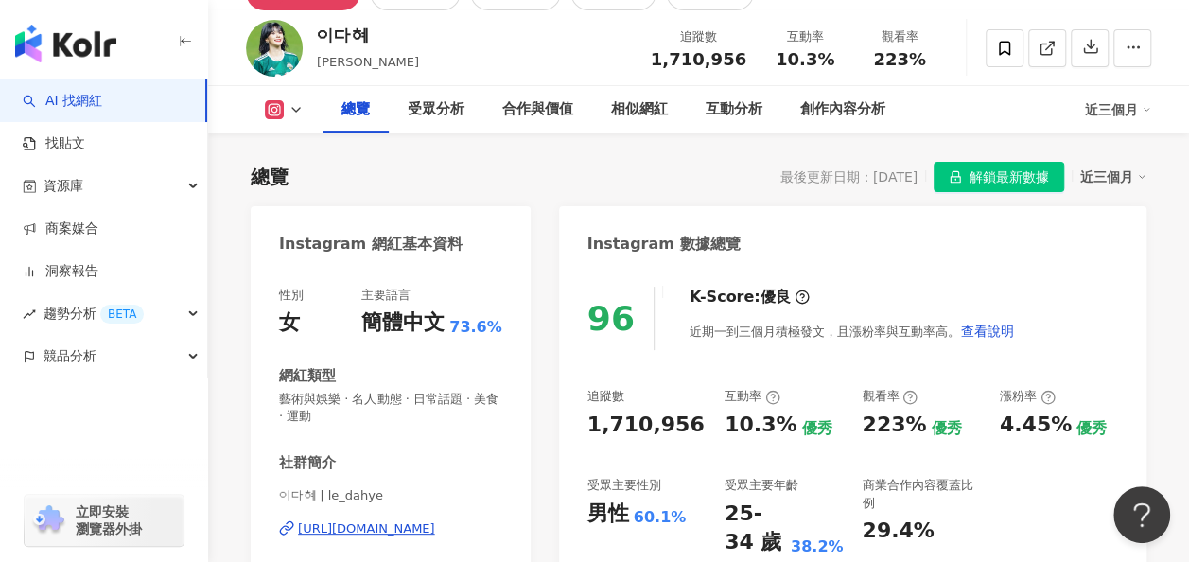
scroll to position [93, 0]
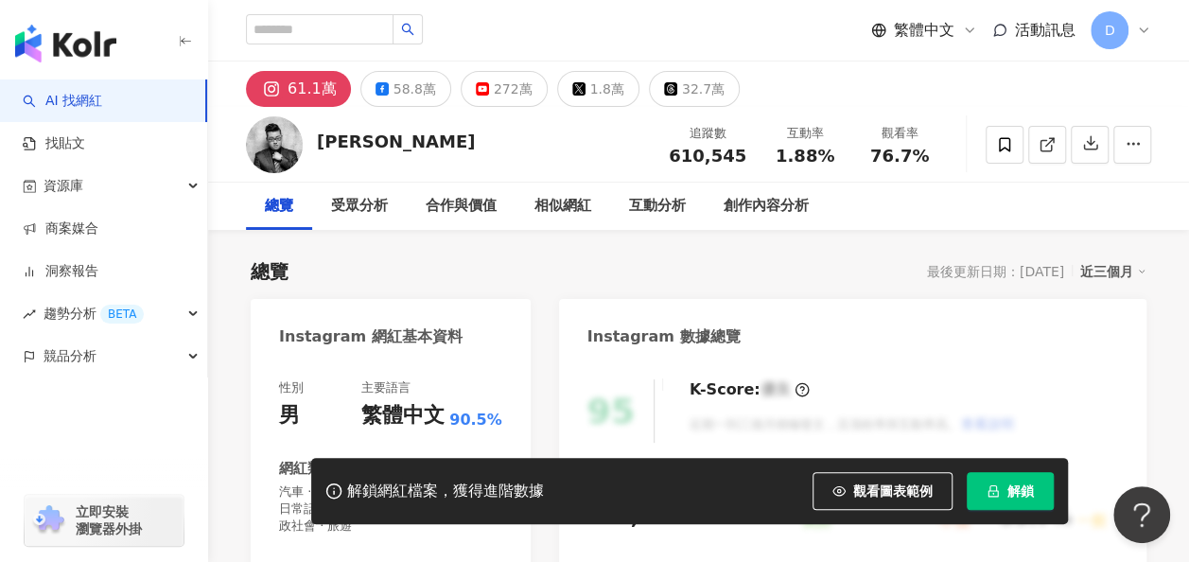
click at [1003, 480] on button "解鎖" at bounding box center [1010, 491] width 87 height 38
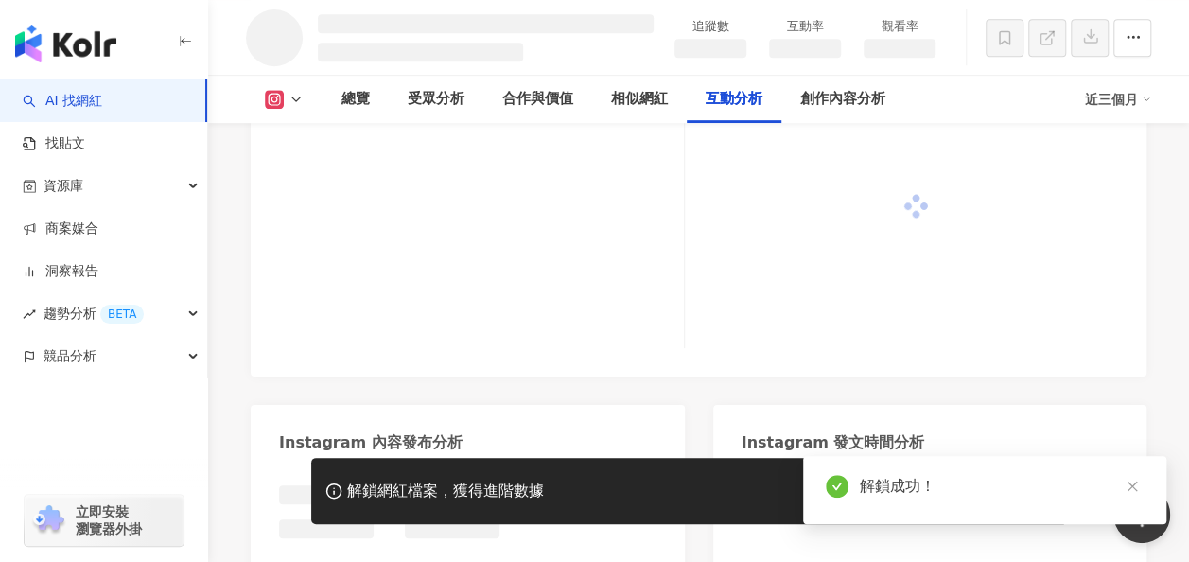
scroll to position [4002, 0]
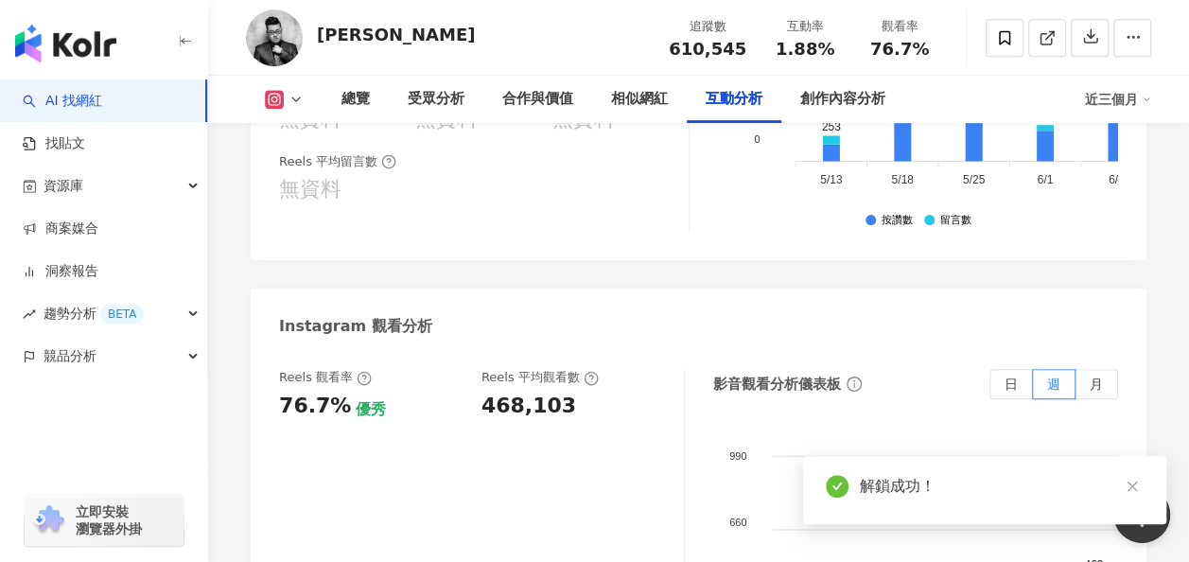
scroll to position [4165, 0]
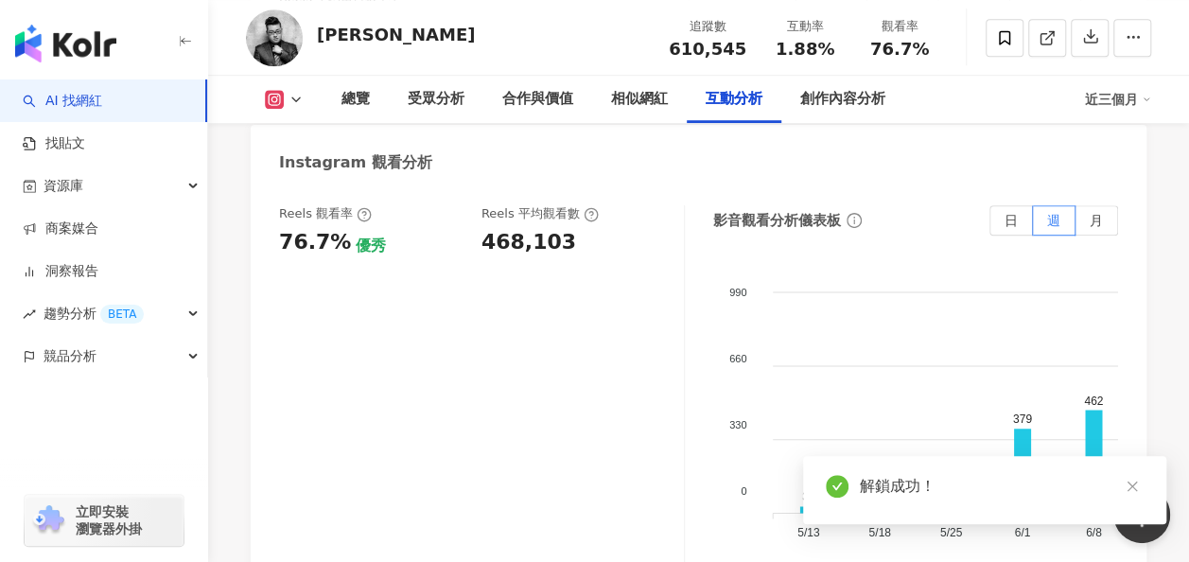
click at [561, 228] on div "468,103" at bounding box center [528, 242] width 95 height 29
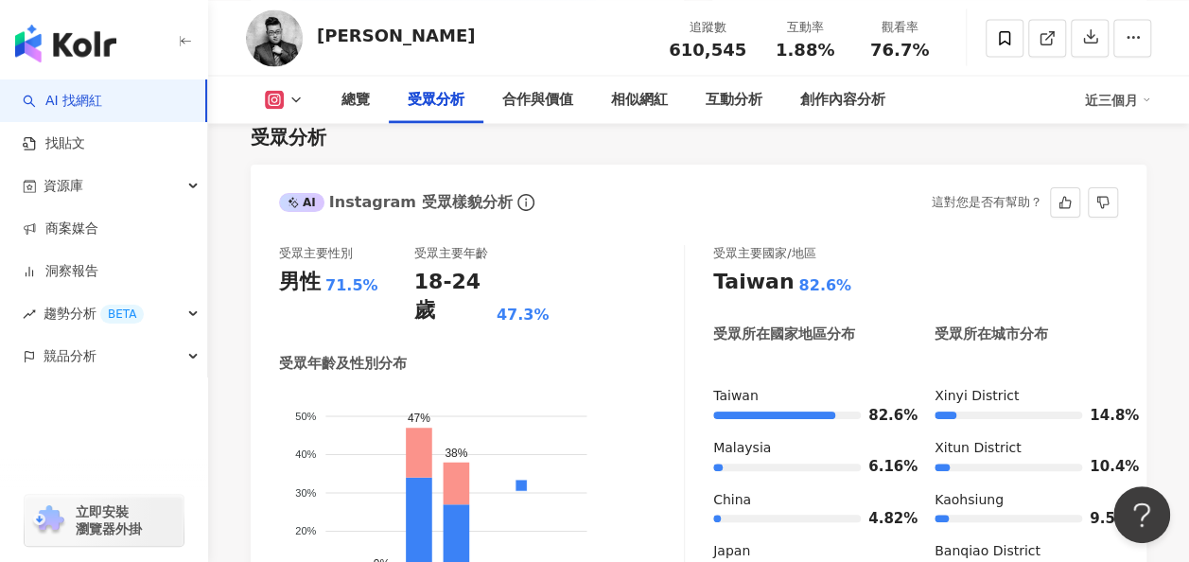
scroll to position [1768, 0]
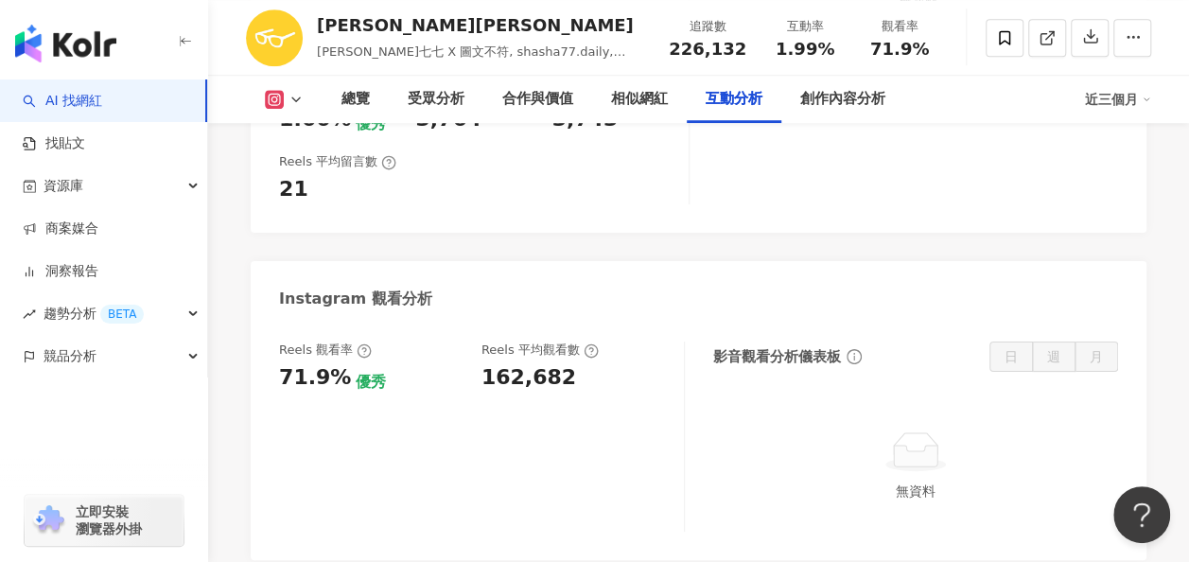
scroll to position [4199, 0]
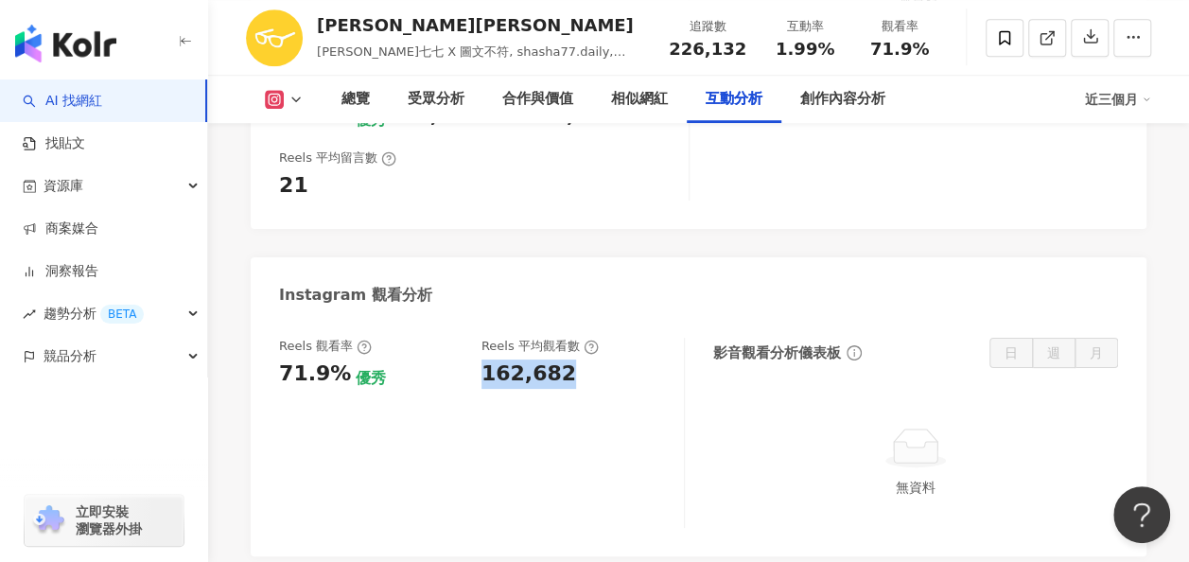
drag, startPoint x: 482, startPoint y: 332, endPoint x: 564, endPoint y: 330, distance: 81.4
click at [564, 359] on div "162,682" at bounding box center [572, 373] width 183 height 29
copy div "162,682"
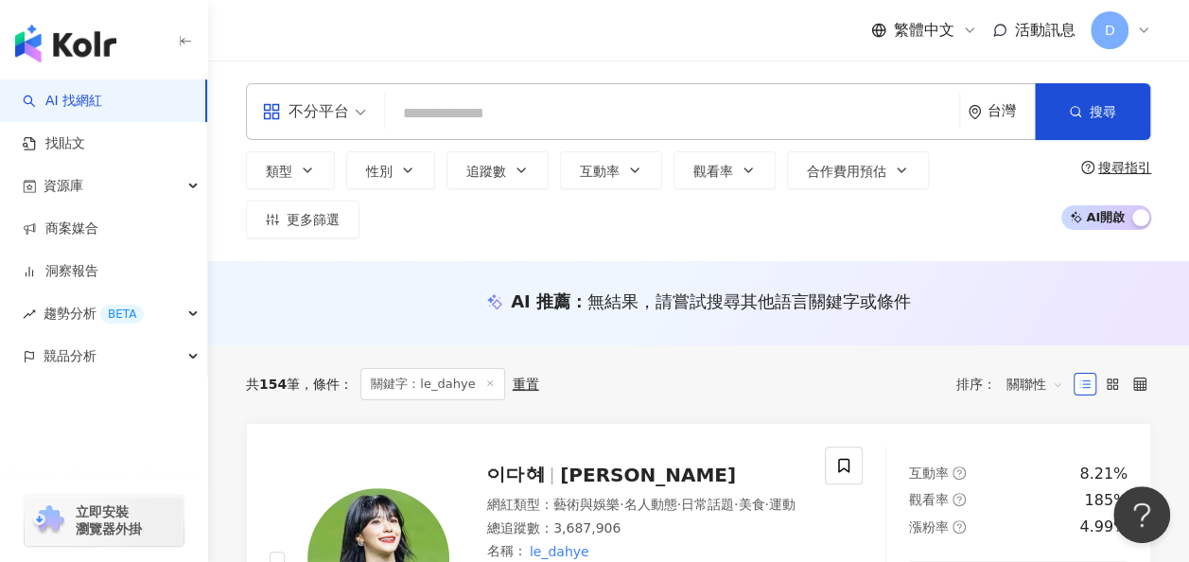
click at [463, 112] on input "search" at bounding box center [671, 114] width 559 height 36
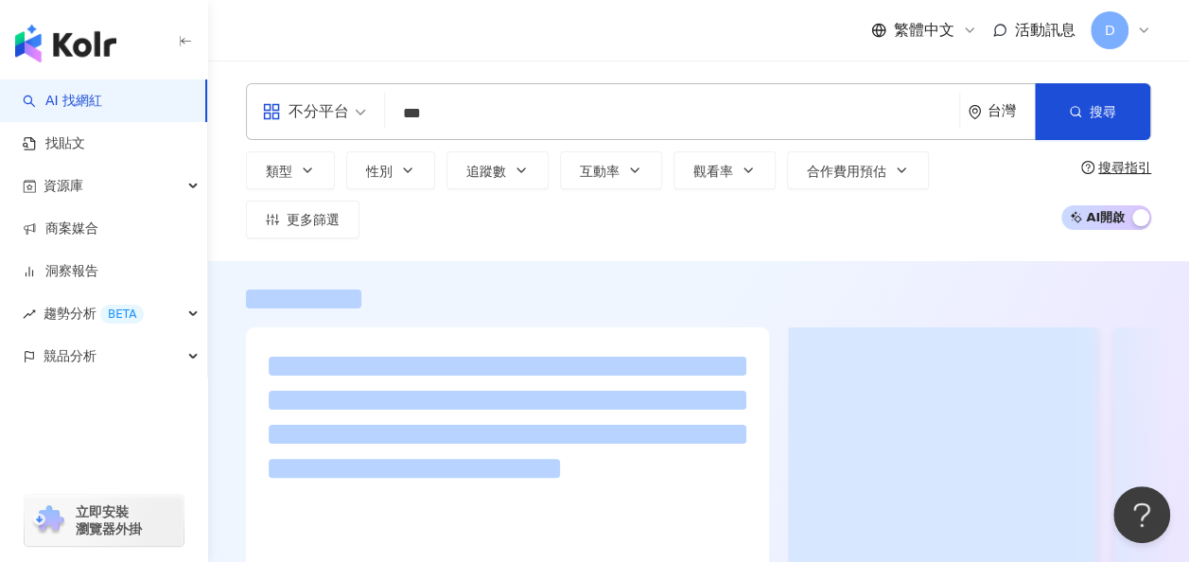
type input "***"
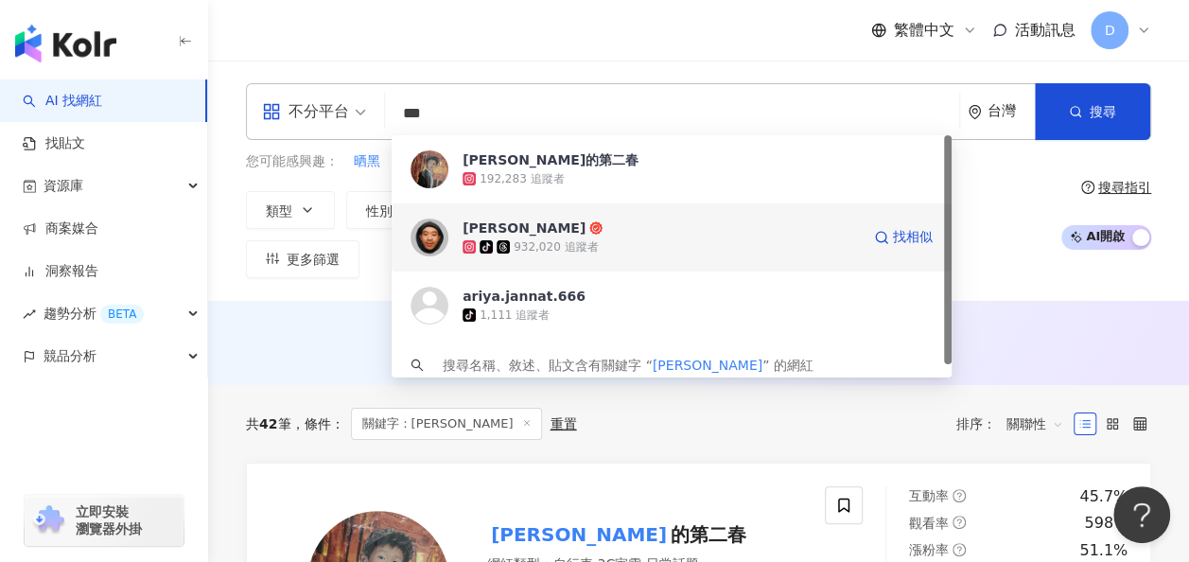
click at [496, 231] on div "[PERSON_NAME]" at bounding box center [523, 227] width 123 height 19
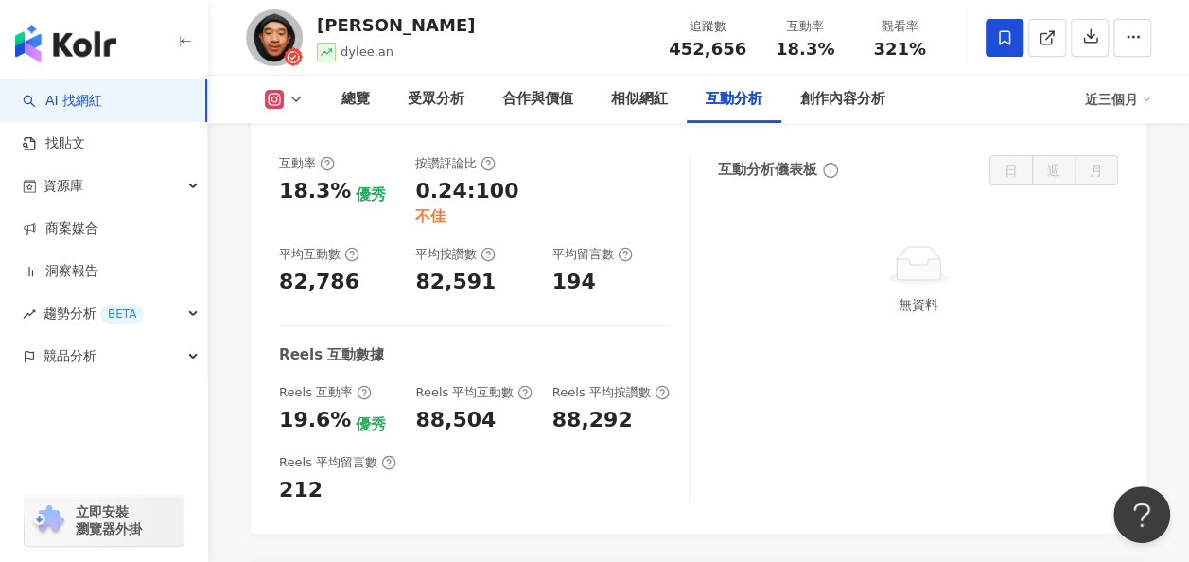
scroll to position [4061, 0]
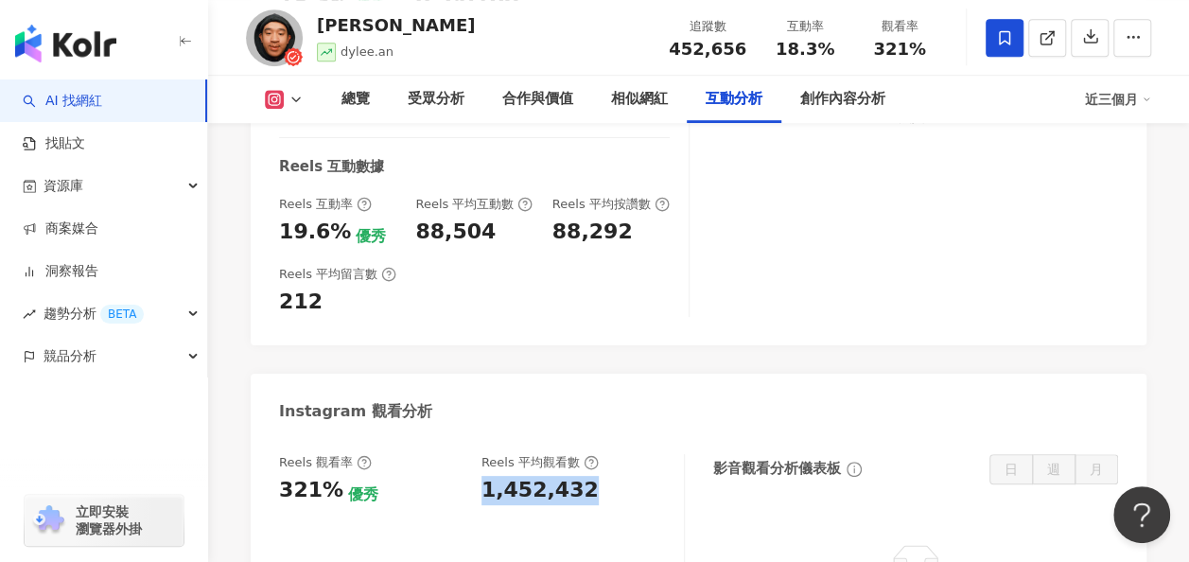
drag, startPoint x: 484, startPoint y: 346, endPoint x: 590, endPoint y: 340, distance: 106.1
click at [590, 476] on div "1,452,432" at bounding box center [572, 490] width 183 height 29
copy div "1,452,432"
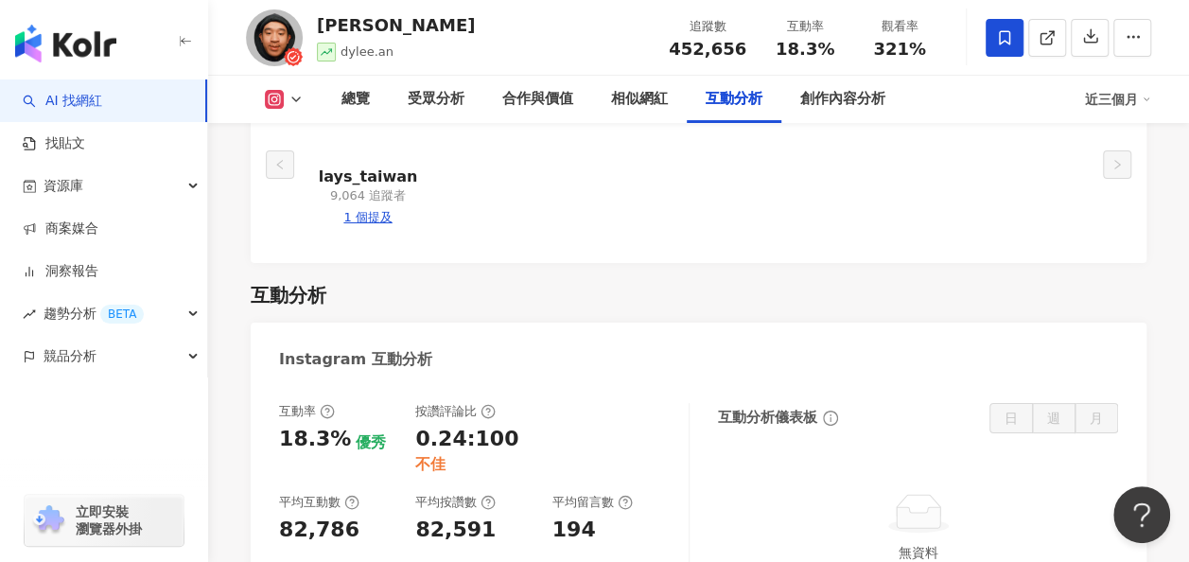
scroll to position [3634, 0]
